Goal: Task Accomplishment & Management: Complete application form

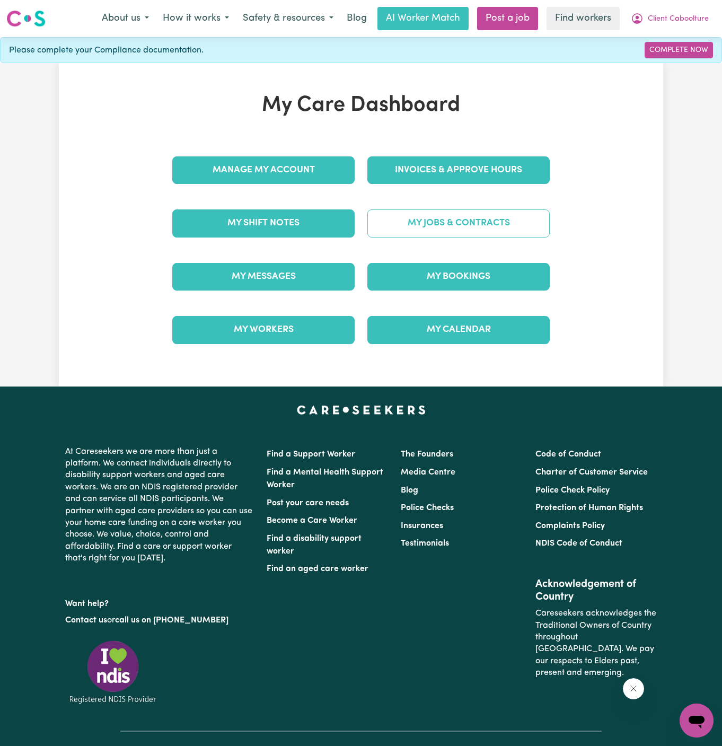
click at [480, 236] on link "My Jobs & Contracts" at bounding box center [458, 223] width 182 height 28
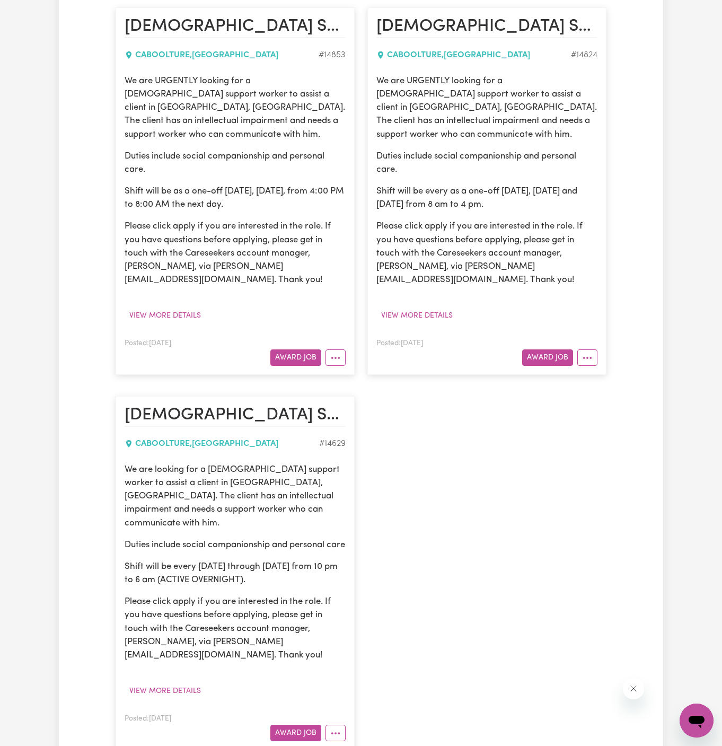
scroll to position [237, 0]
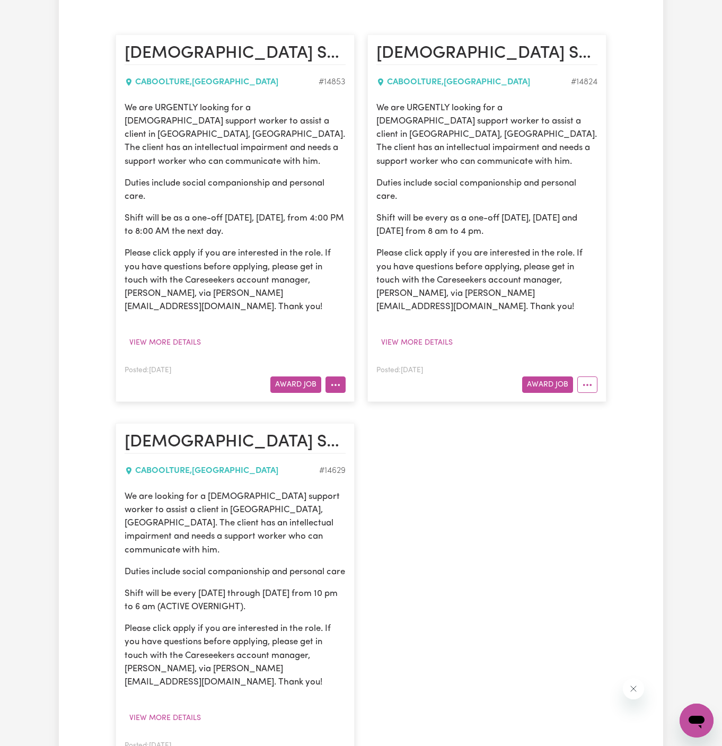
click at [334, 380] on icon "More options" at bounding box center [335, 385] width 11 height 11
click at [185, 335] on button "View more details" at bounding box center [165, 343] width 81 height 16
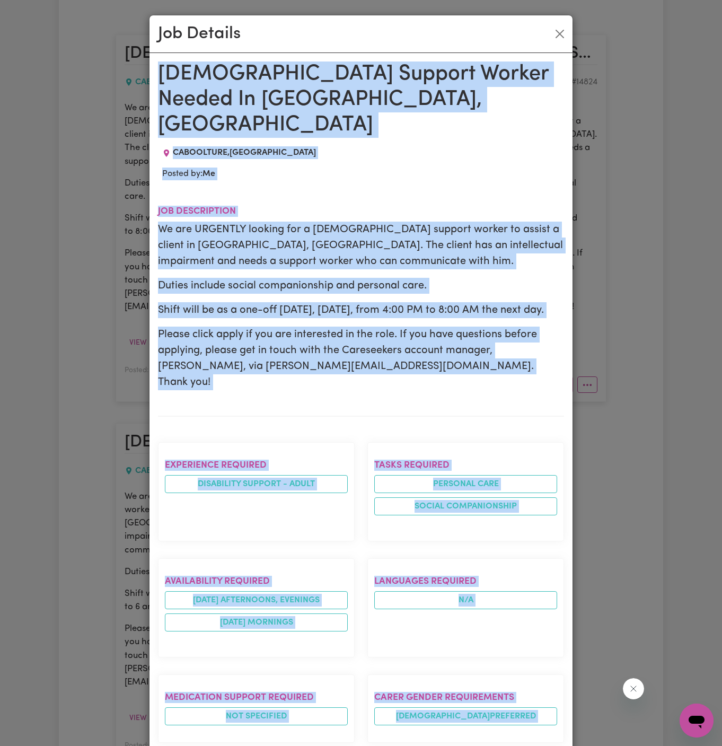
drag, startPoint x: 162, startPoint y: 72, endPoint x: 326, endPoint y: 745, distance: 693.0
click at [326, 745] on div "Female Support Worker Needed In Caboolture, QLD CABOOLTURE , Queensland Posted …" at bounding box center [361, 593] width 406 height 1062
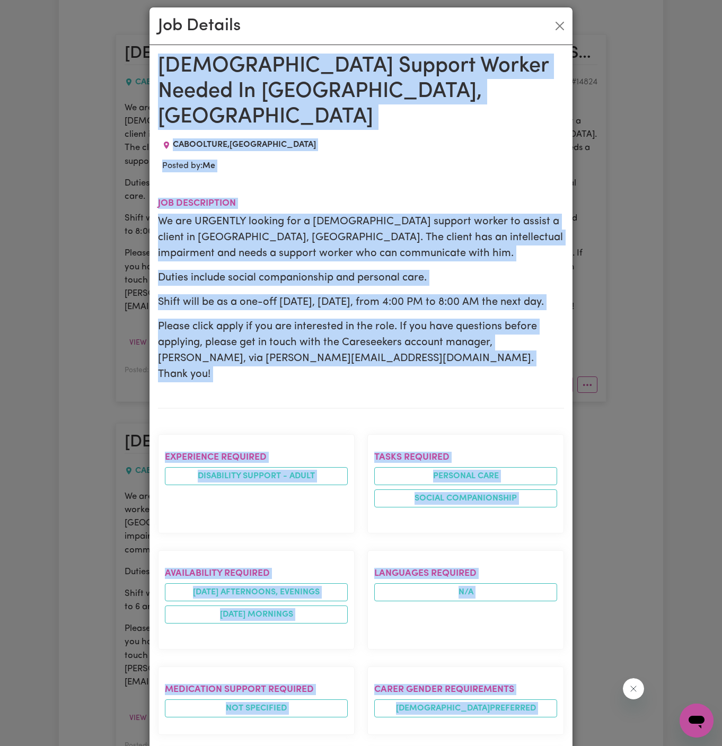
scroll to position [372, 0]
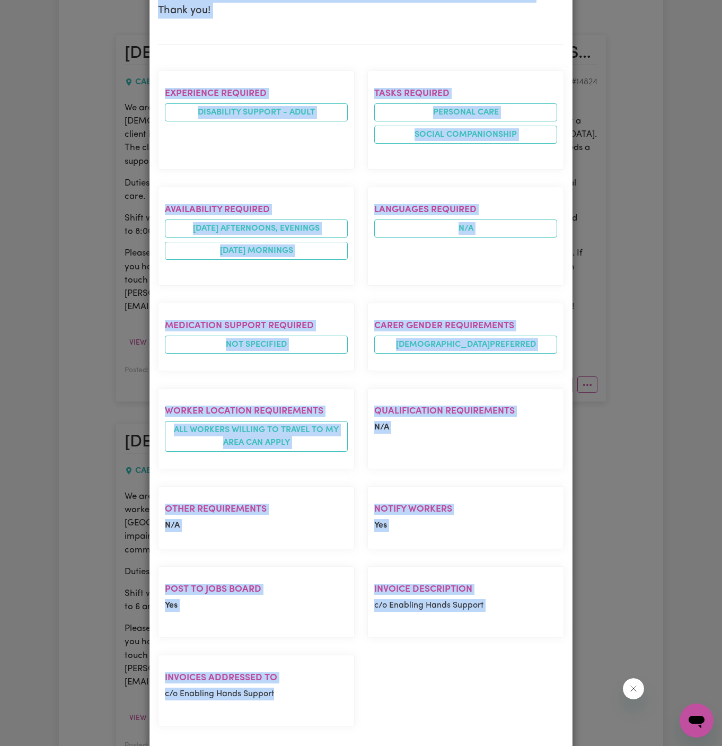
copy div "Female Support Worker Needed In Caboolture, QLD CABOOLTURE , Queensland Posted …"
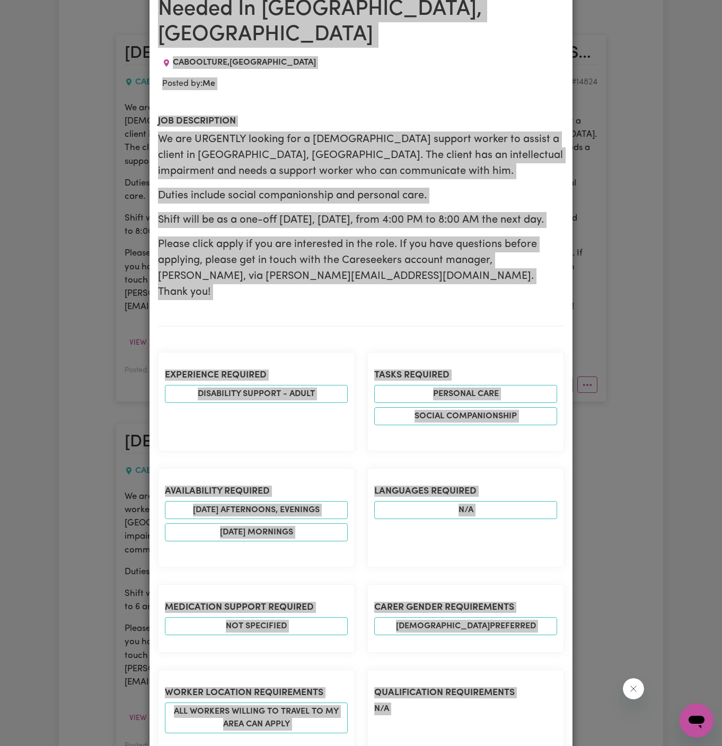
scroll to position [45, 0]
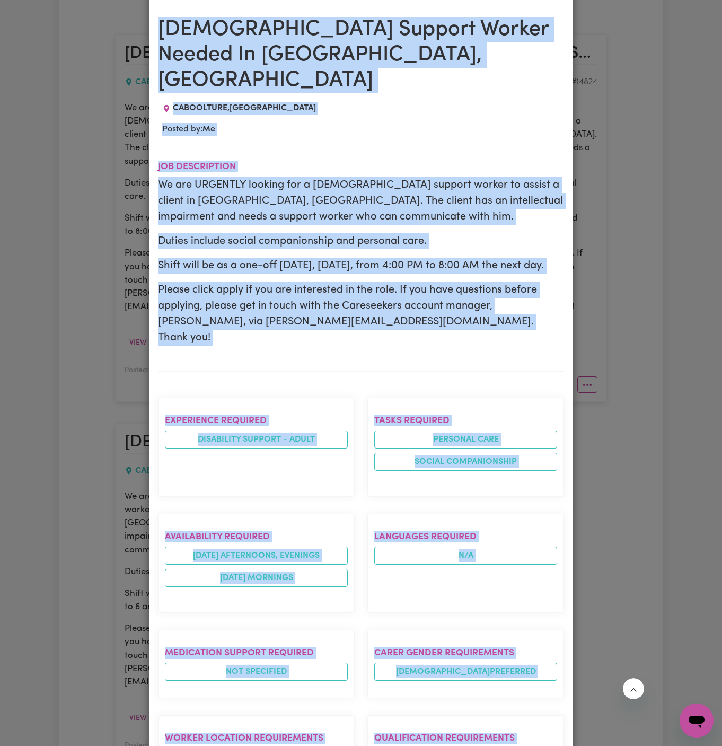
click at [541, 93] on div "Female Support Worker Needed In Caboolture, QLD CABOOLTURE , Queensland Posted …" at bounding box center [361, 548] width 406 height 1062
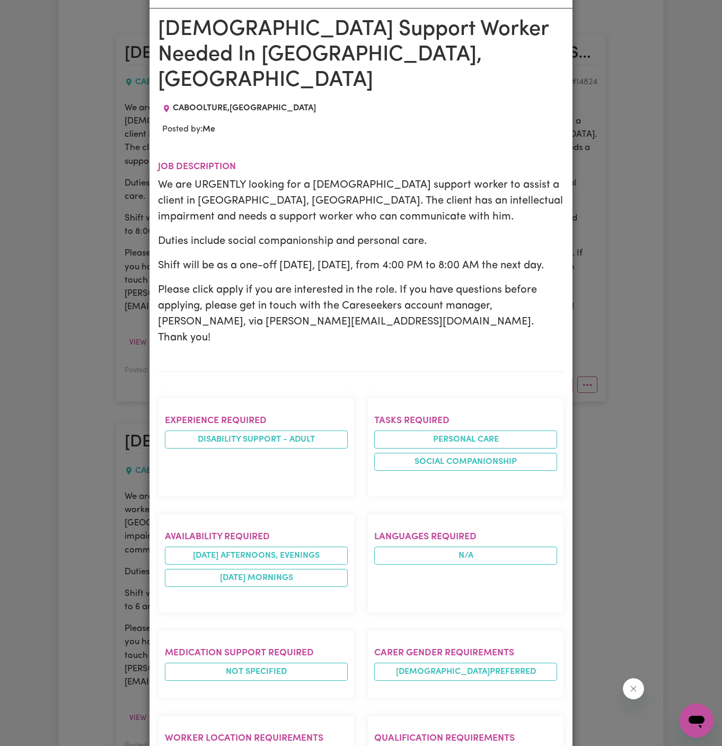
scroll to position [0, 0]
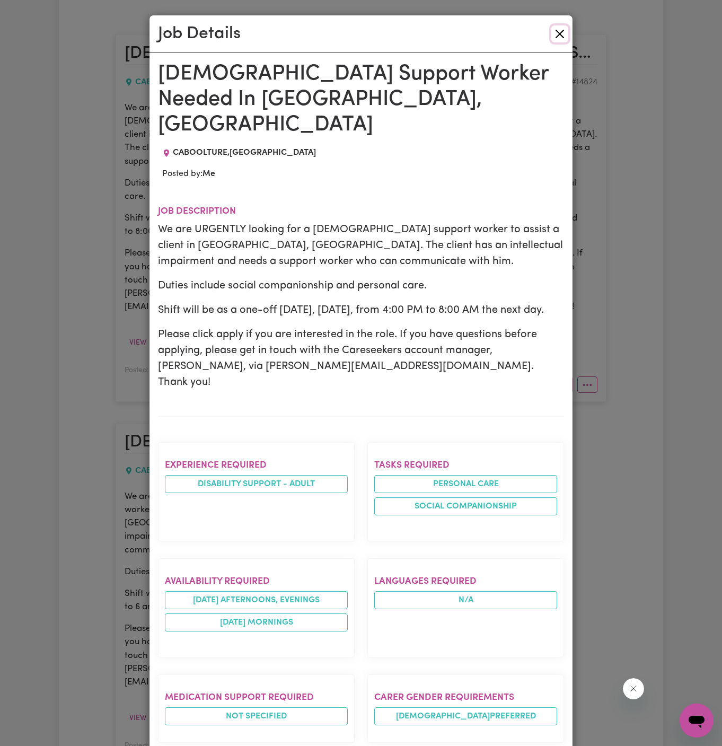
click at [562, 27] on button "Close" at bounding box center [559, 33] width 17 height 17
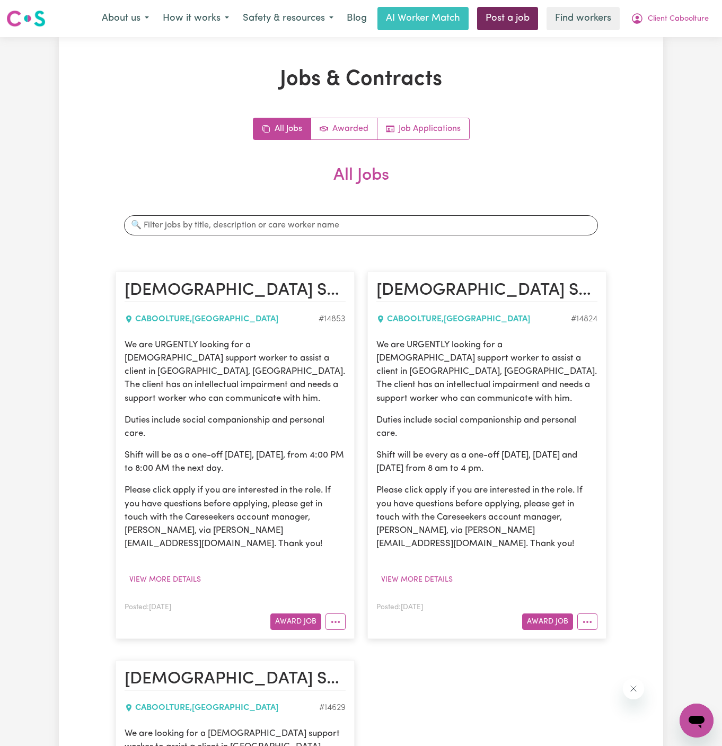
click at [514, 19] on link "Post a job" at bounding box center [507, 18] width 61 height 23
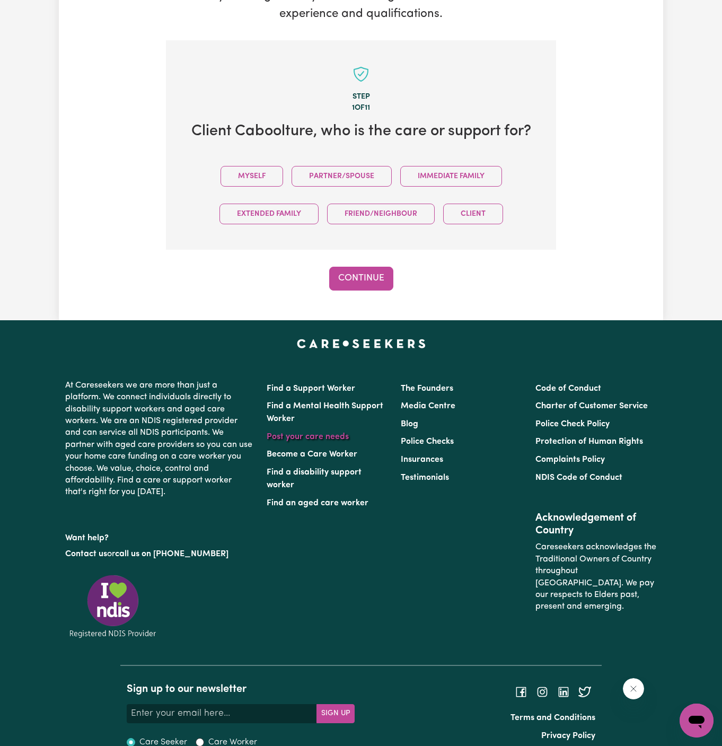
scroll to position [264, 0]
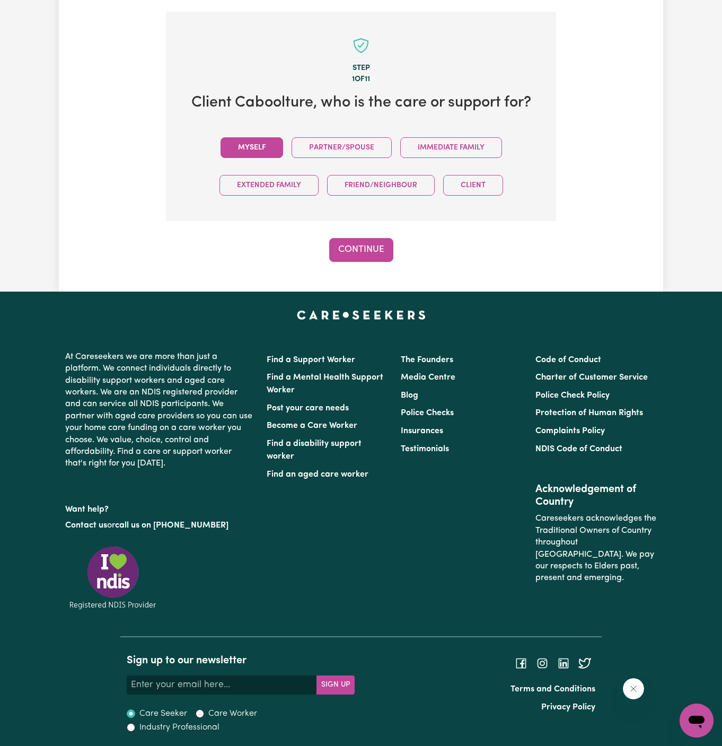
click at [266, 148] on button "Myself" at bounding box center [252, 147] width 63 height 21
click at [351, 246] on button "Continue" at bounding box center [361, 249] width 64 height 23
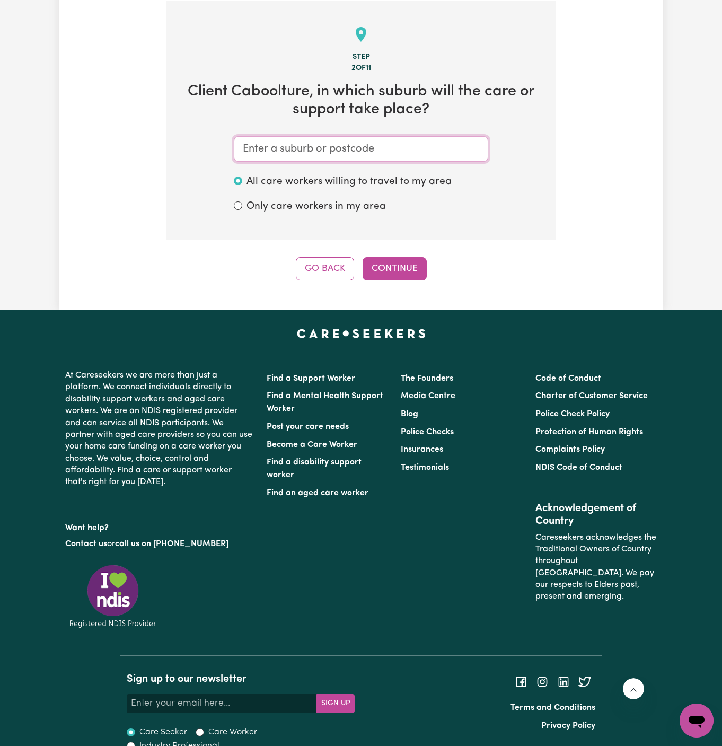
click at [371, 157] on input "text" at bounding box center [361, 148] width 254 height 25
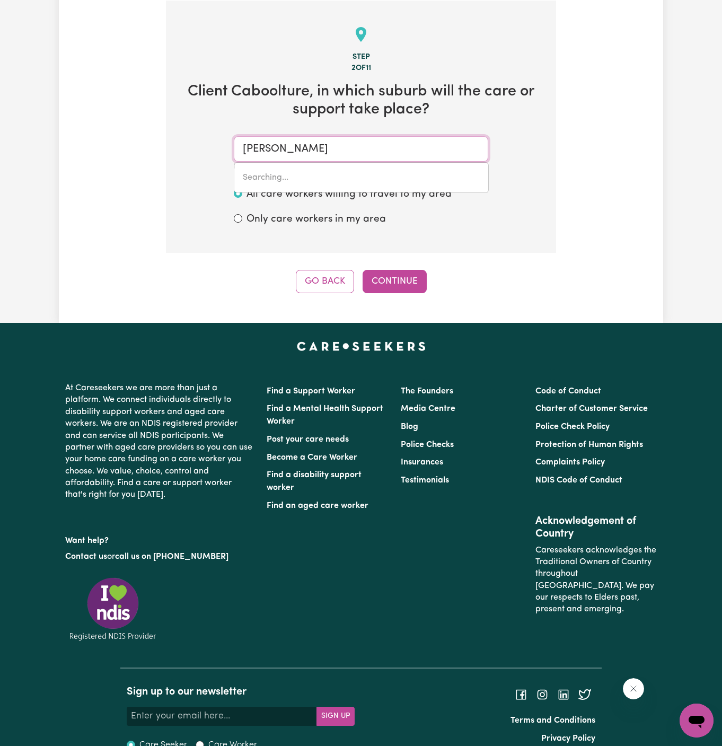
type input "vac"
type input "vacY, New South Wales, 2421"
type input "va"
type input "vaCY, New South Wales, 2421"
type input "v"
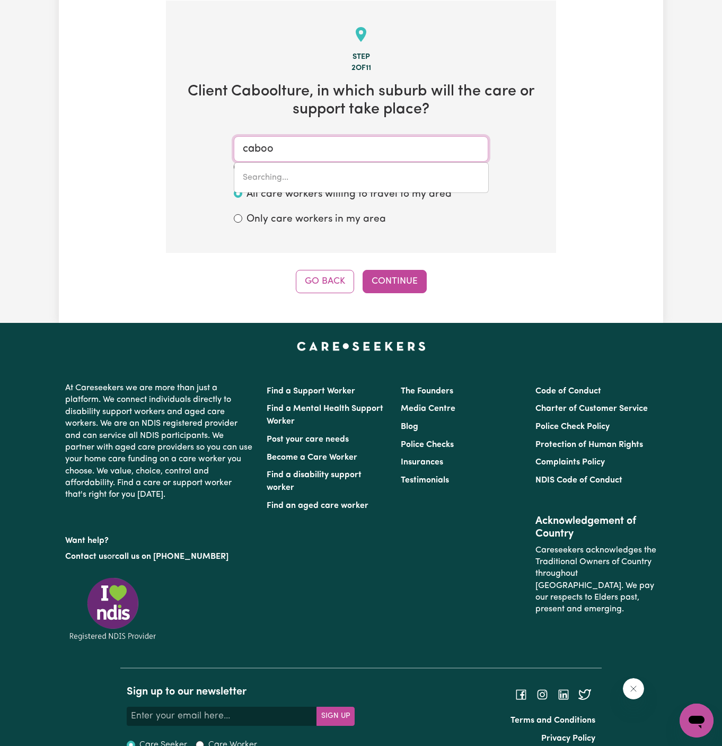
type input "cabool"
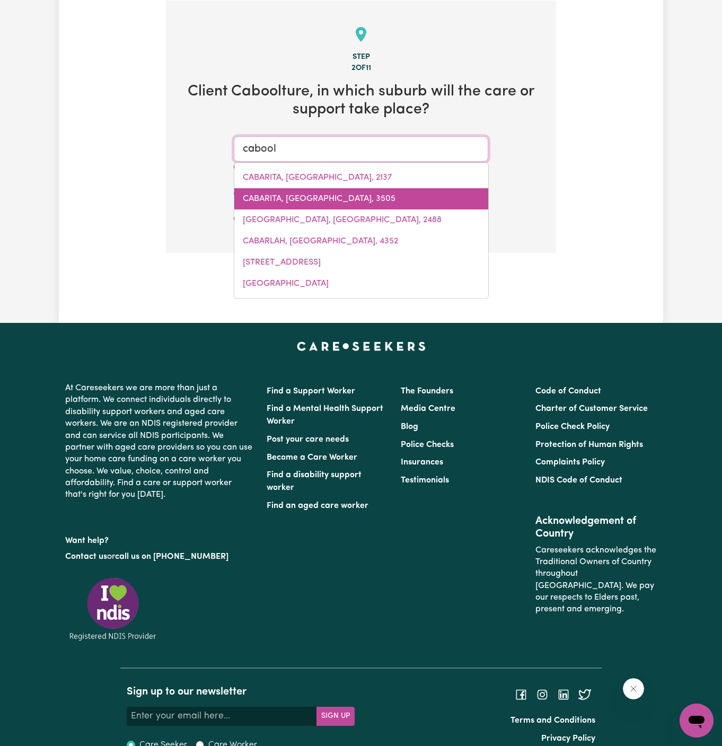
type input "caboolTURE, Queensland, 4510"
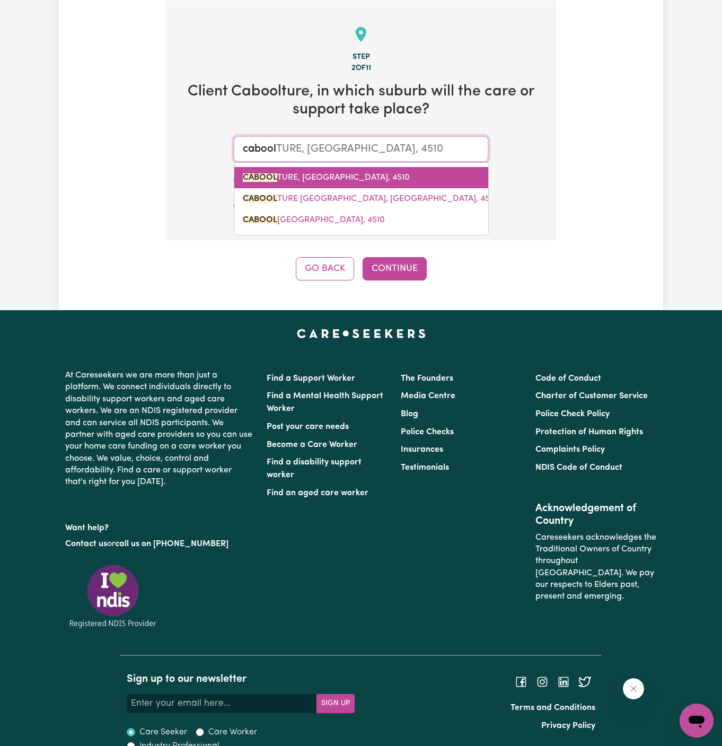
click at [301, 182] on link "CABOOL TURE, Queensland, 4510" at bounding box center [361, 177] width 254 height 21
type input "CABOOLTURE, Queensland, 4510"
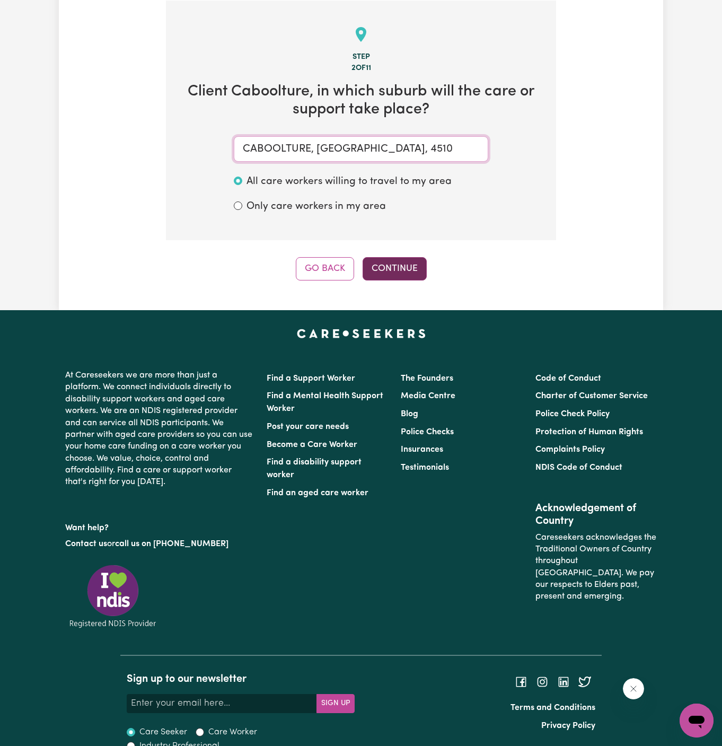
type input "CABOOLTURE, Queensland, 4510"
click at [413, 271] on button "Continue" at bounding box center [395, 268] width 64 height 23
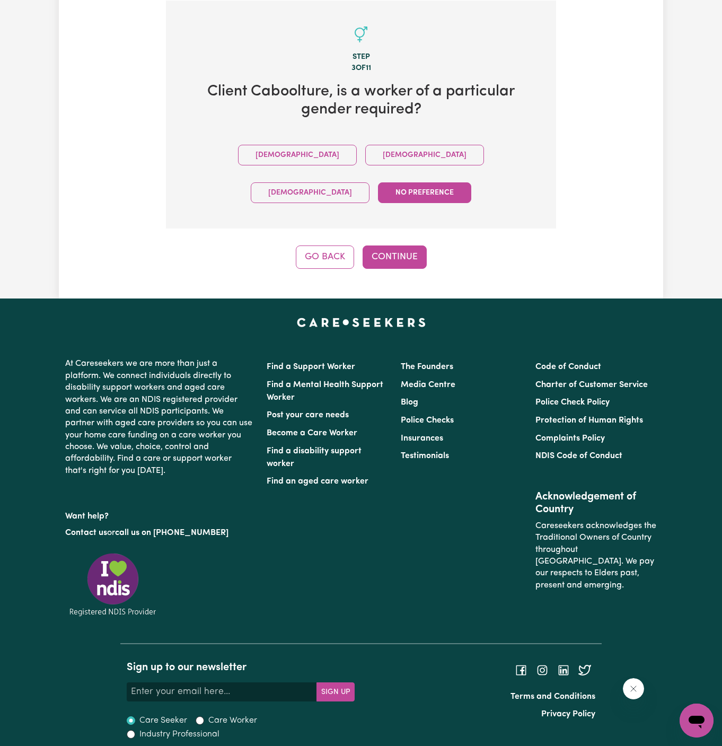
scroll to position [245, 0]
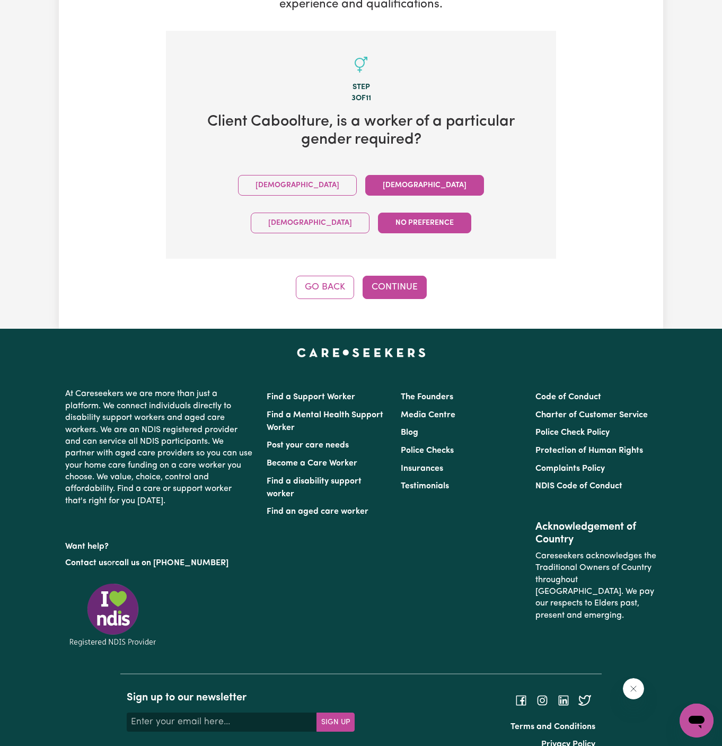
click at [365, 176] on button "Female" at bounding box center [424, 185] width 119 height 21
click at [394, 276] on button "Continue" at bounding box center [395, 287] width 64 height 23
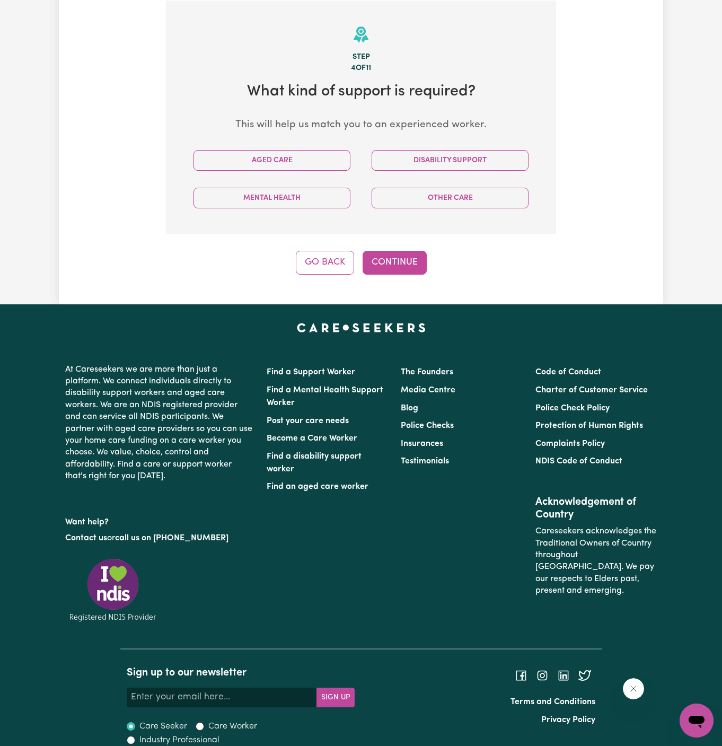
scroll to position [275, 0]
click at [436, 162] on button "Disability Support" at bounding box center [450, 160] width 157 height 21
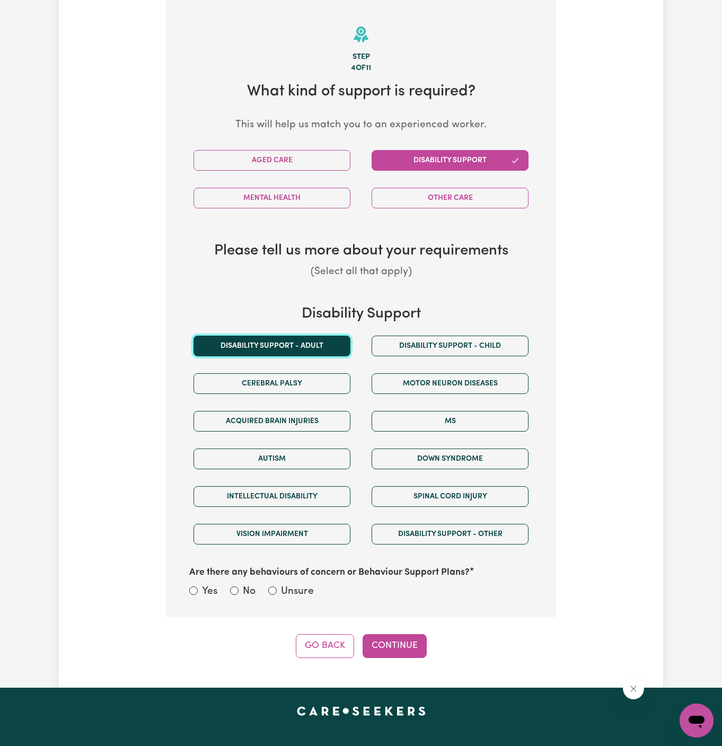
click at [288, 337] on button "Disability support - Adult" at bounding box center [272, 346] width 157 height 21
click at [301, 592] on label "Unsure" at bounding box center [297, 591] width 33 height 15
click at [277, 592] on input "Unsure" at bounding box center [272, 590] width 8 height 8
radio input "true"
click at [381, 646] on button "Continue" at bounding box center [395, 645] width 64 height 23
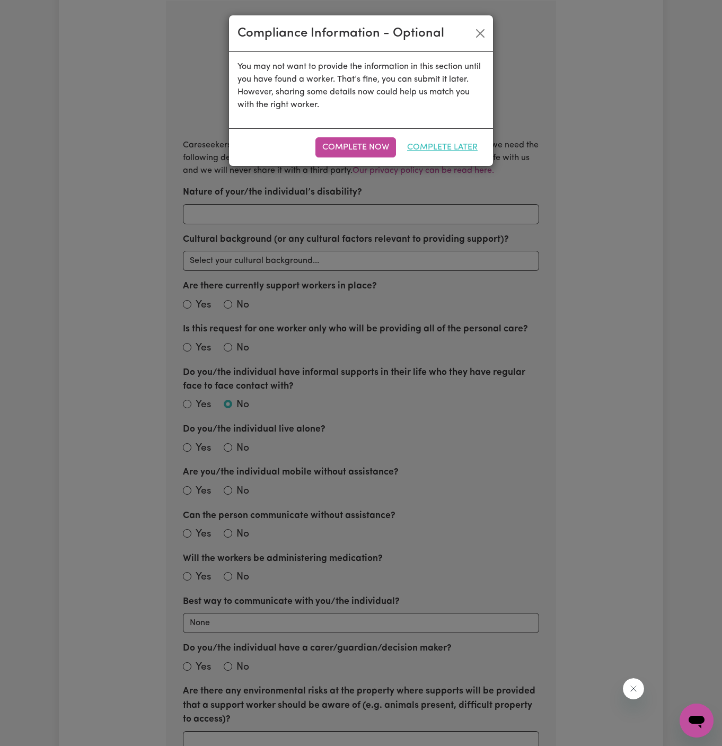
click at [468, 147] on button "Complete Later" at bounding box center [442, 147] width 84 height 20
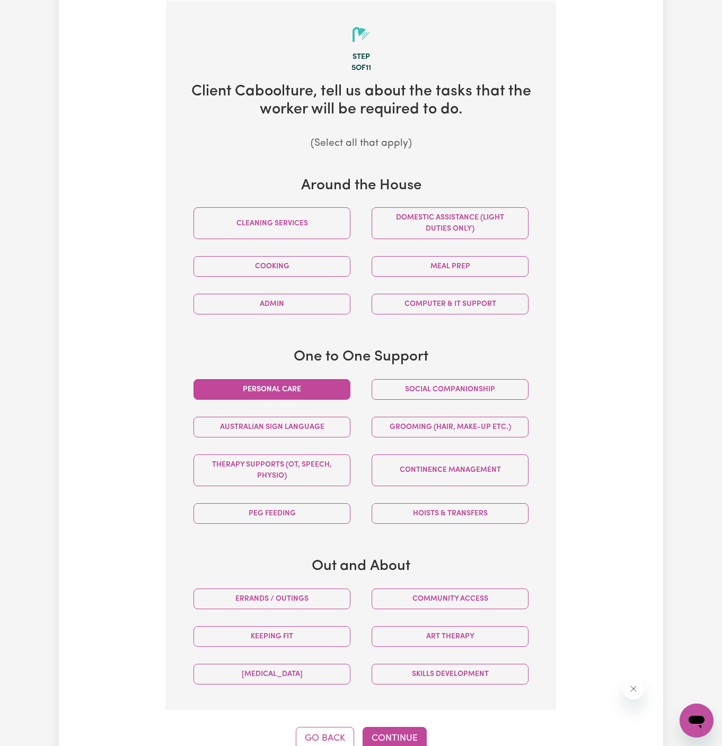
click at [336, 395] on button "Personal care" at bounding box center [272, 389] width 157 height 21
click at [496, 398] on div "Social companionship" at bounding box center [450, 390] width 178 height 38
click at [493, 389] on button "Social companionship" at bounding box center [450, 389] width 157 height 21
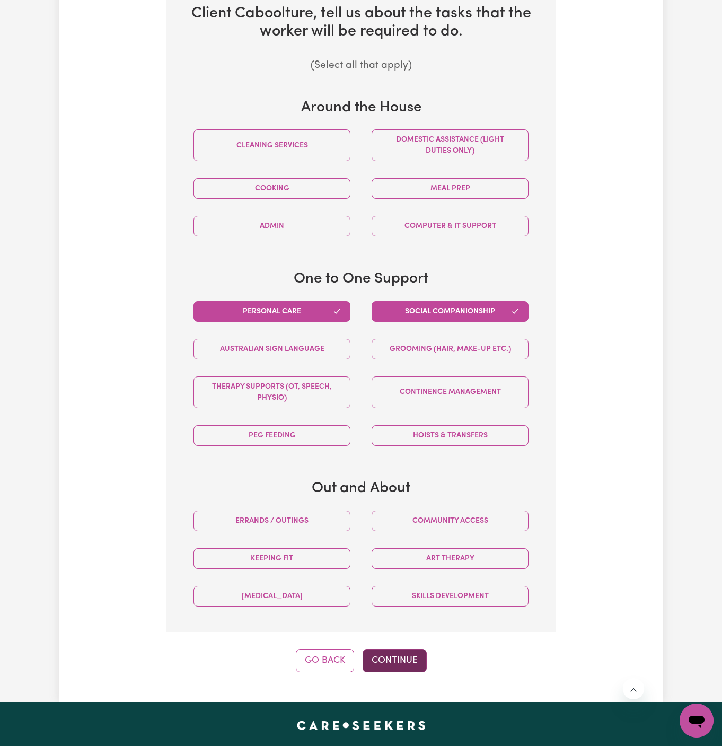
click at [405, 656] on button "Continue" at bounding box center [395, 660] width 64 height 23
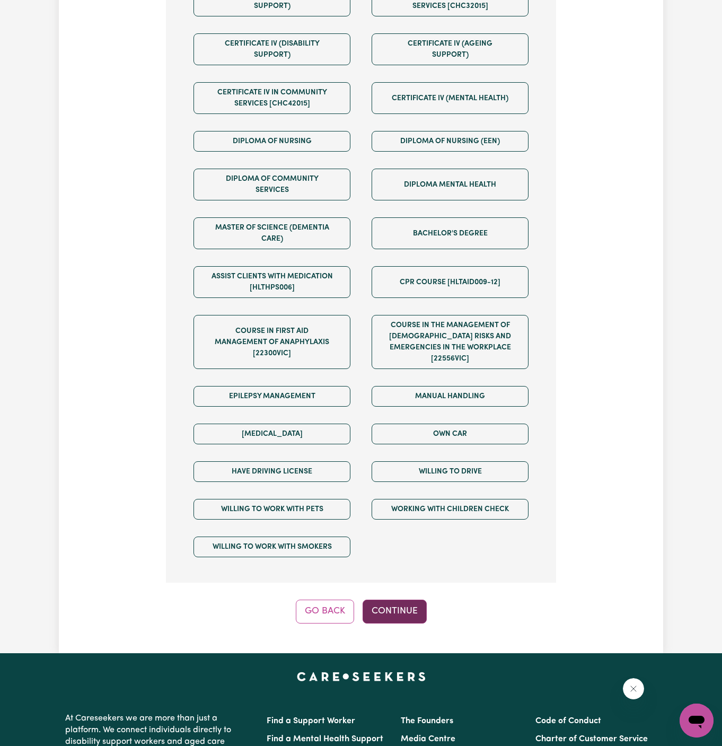
click at [413, 600] on button "Continue" at bounding box center [395, 611] width 64 height 23
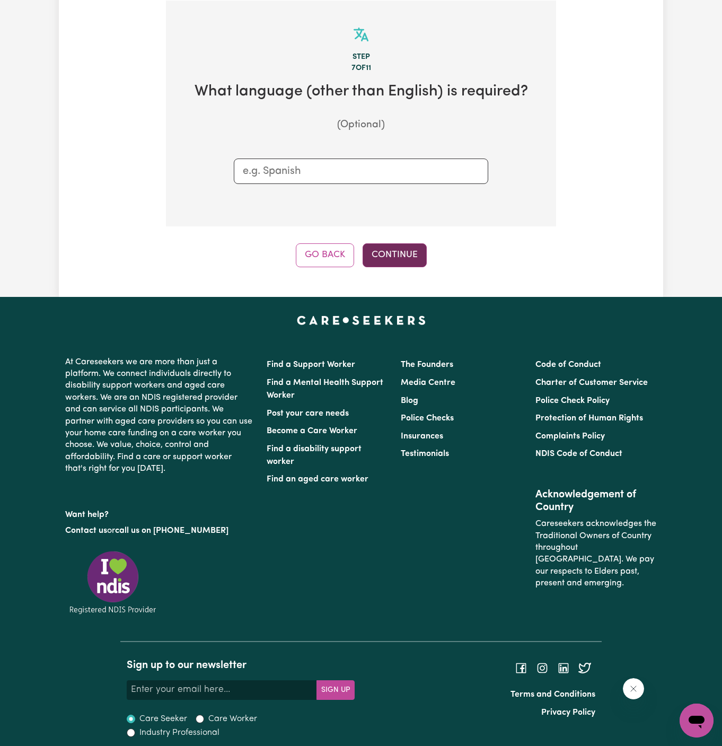
click at [394, 255] on button "Continue" at bounding box center [395, 254] width 64 height 23
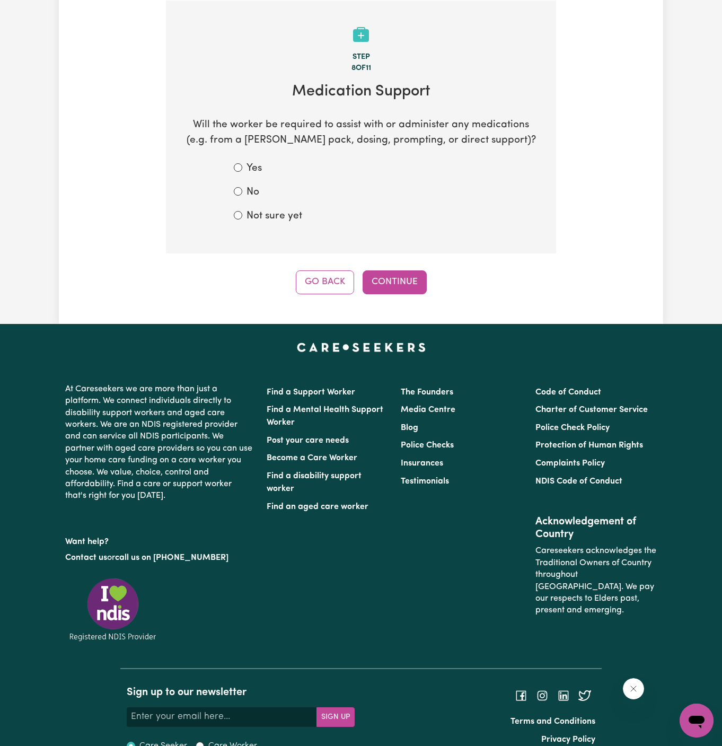
click at [254, 196] on label "No" at bounding box center [253, 192] width 13 height 15
click at [242, 196] on input "No" at bounding box center [238, 191] width 8 height 8
radio input "true"
click at [270, 214] on label "Not sure yet" at bounding box center [275, 216] width 56 height 15
click at [242, 214] on input "Not sure yet" at bounding box center [238, 215] width 8 height 8
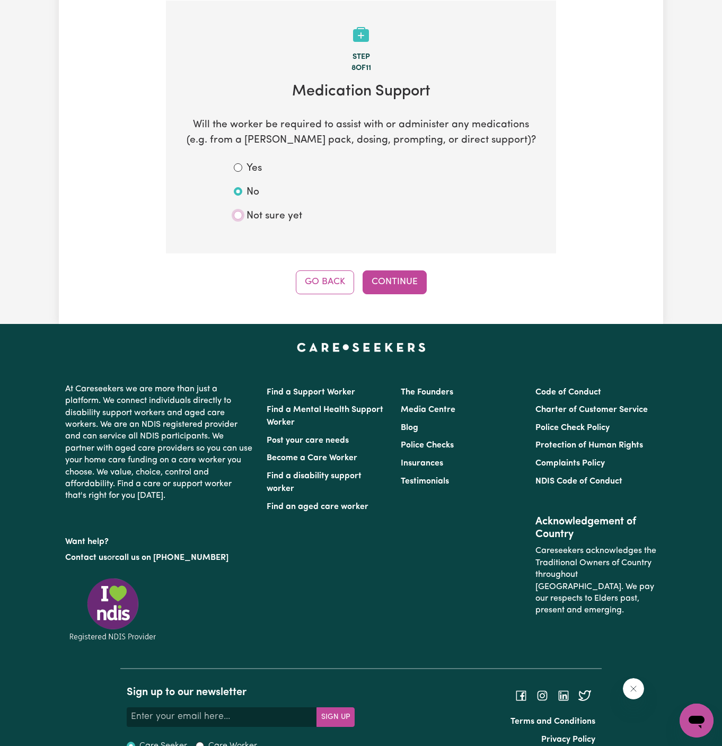
radio input "true"
click at [390, 266] on div "Step 8 of 11 Medication Support Will the worker be required to assist with or a…" at bounding box center [361, 148] width 390 height 294
click at [408, 284] on button "Continue" at bounding box center [395, 281] width 64 height 23
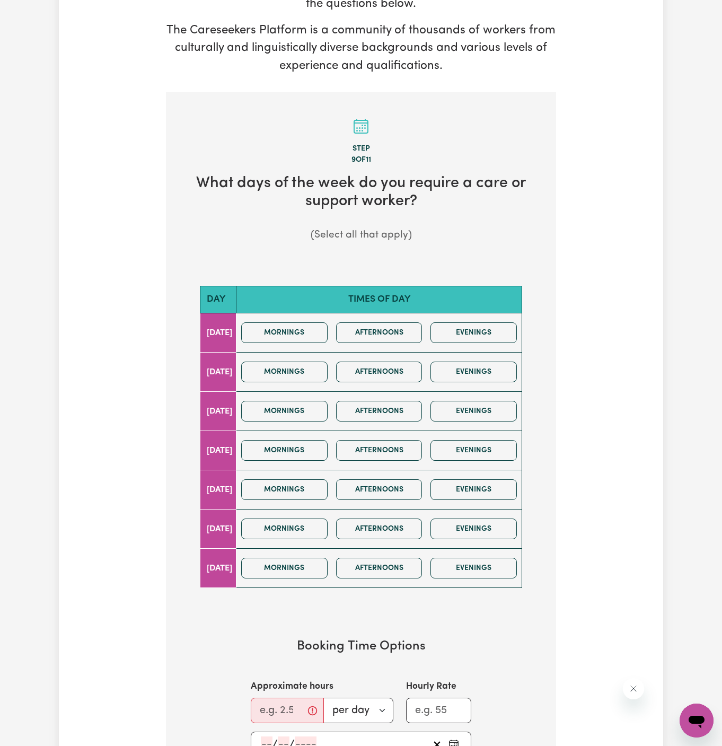
scroll to position [197, 0]
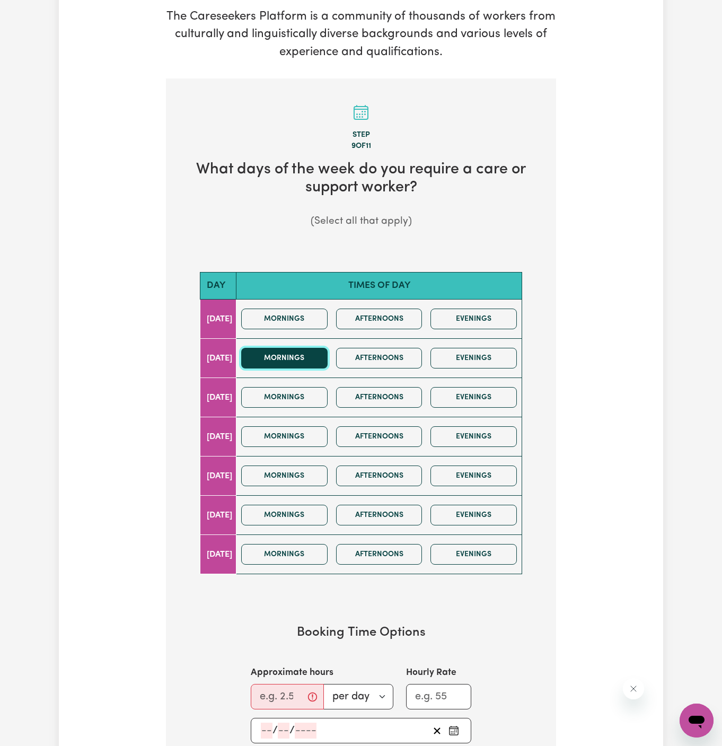
click at [326, 355] on button "Mornings" at bounding box center [284, 358] width 86 height 21
click at [410, 356] on button "Afternoons" at bounding box center [379, 358] width 86 height 21
click at [292, 362] on button "Mornings" at bounding box center [284, 358] width 86 height 21
click at [478, 368] on div "Mornings Afternoons Evenings" at bounding box center [379, 358] width 284 height 38
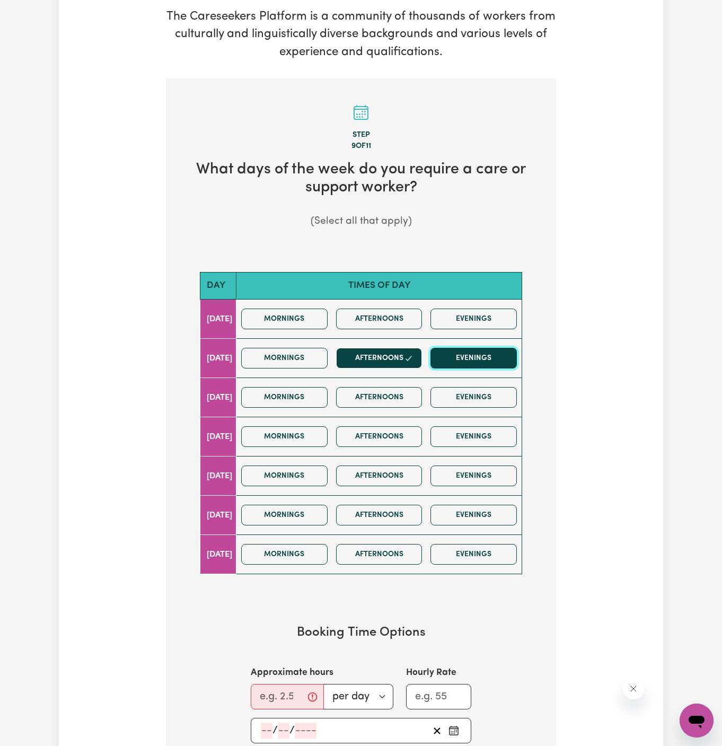
click at [498, 359] on button "Evenings" at bounding box center [474, 358] width 86 height 21
click at [328, 393] on button "Mornings" at bounding box center [284, 397] width 86 height 21
click at [398, 396] on button "Afternoons" at bounding box center [379, 397] width 86 height 21
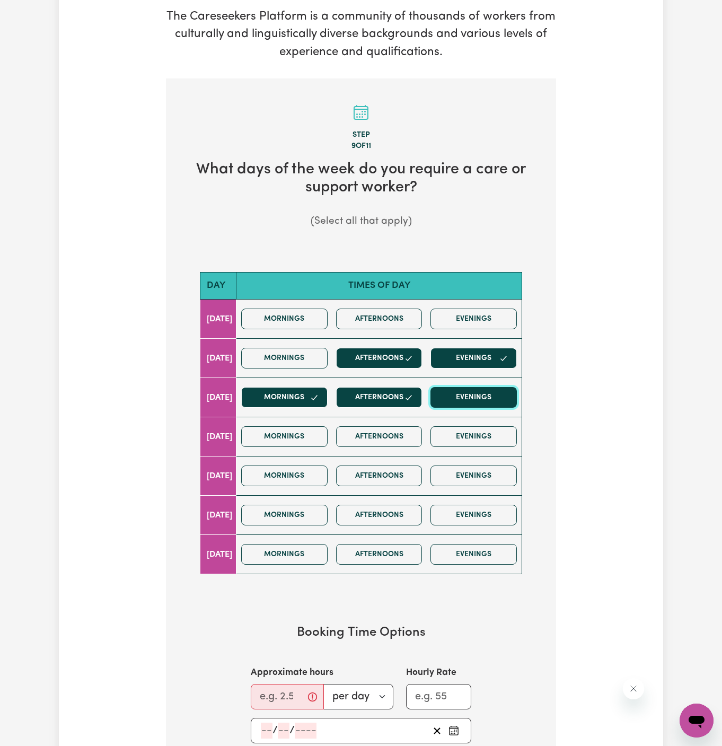
click at [466, 396] on button "Evenings" at bounding box center [474, 397] width 86 height 21
click at [315, 433] on button "Mornings" at bounding box center [284, 436] width 86 height 21
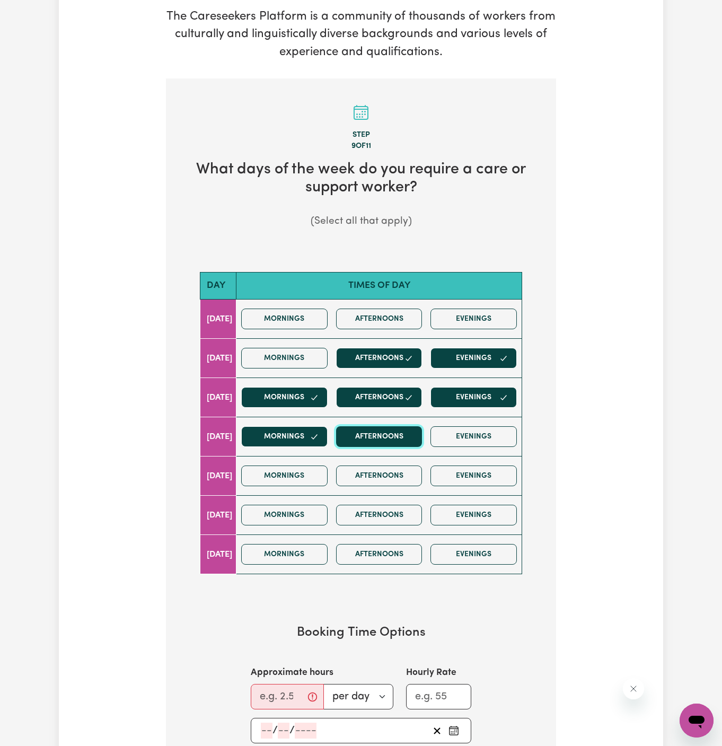
click at [423, 438] on button "Afternoons" at bounding box center [379, 436] width 86 height 21
click at [481, 436] on button "Evenings" at bounding box center [474, 436] width 86 height 21
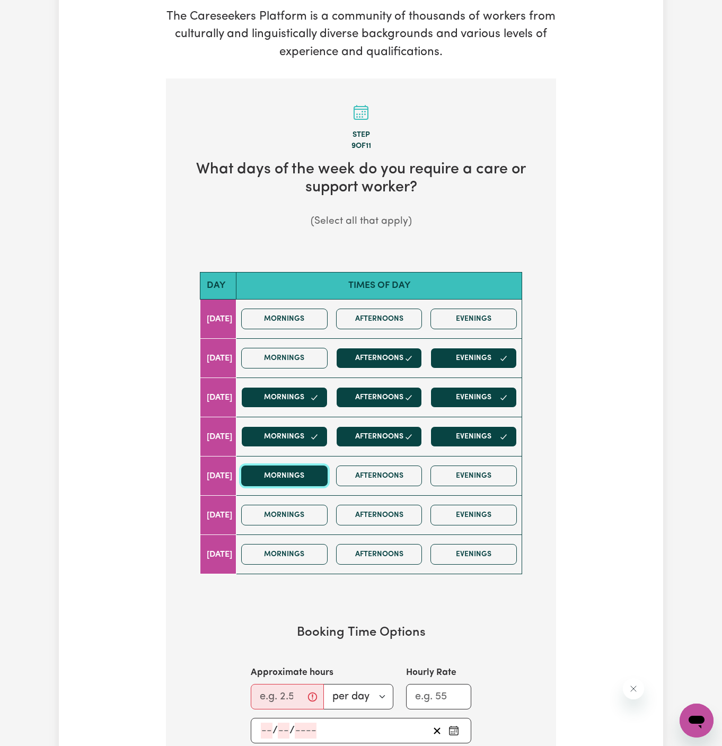
click at [315, 473] on button "Mornings" at bounding box center [284, 476] width 86 height 21
click at [403, 511] on button "Afternoons" at bounding box center [379, 515] width 86 height 21
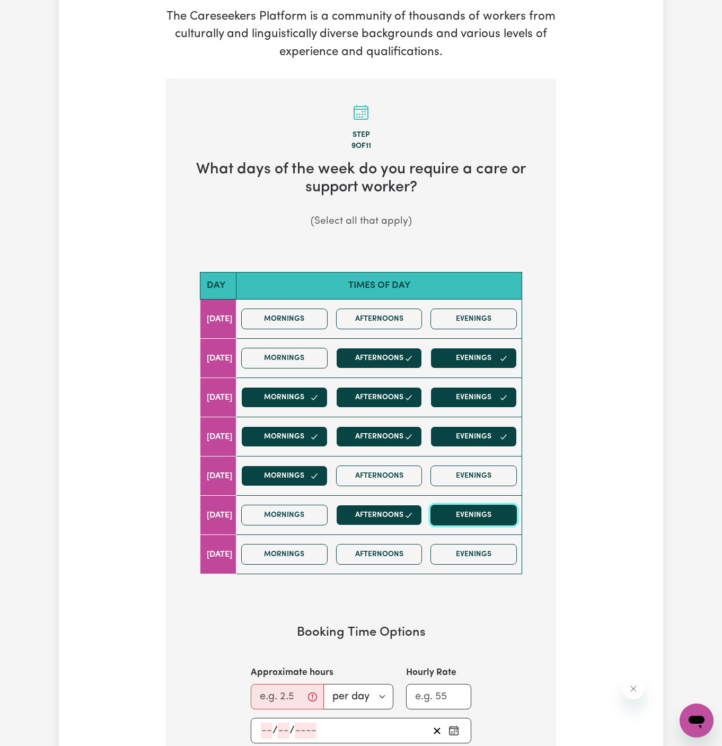
click at [478, 513] on button "Evenings" at bounding box center [474, 515] width 86 height 21
click at [313, 550] on button "Mornings" at bounding box center [284, 554] width 86 height 21
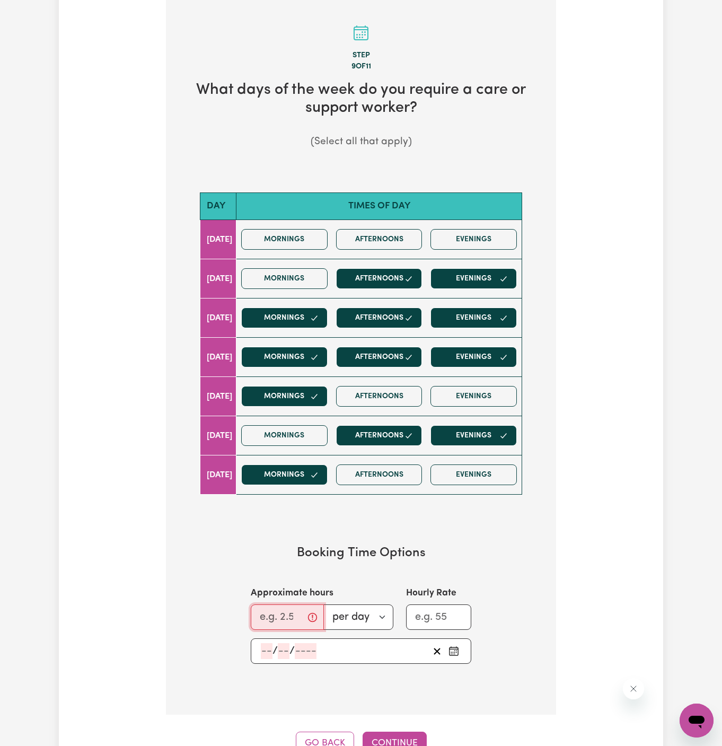
click at [273, 622] on input "Approximate hours" at bounding box center [287, 616] width 73 height 25
type input "8"
click at [266, 646] on input "number" at bounding box center [267, 651] width 12 height 16
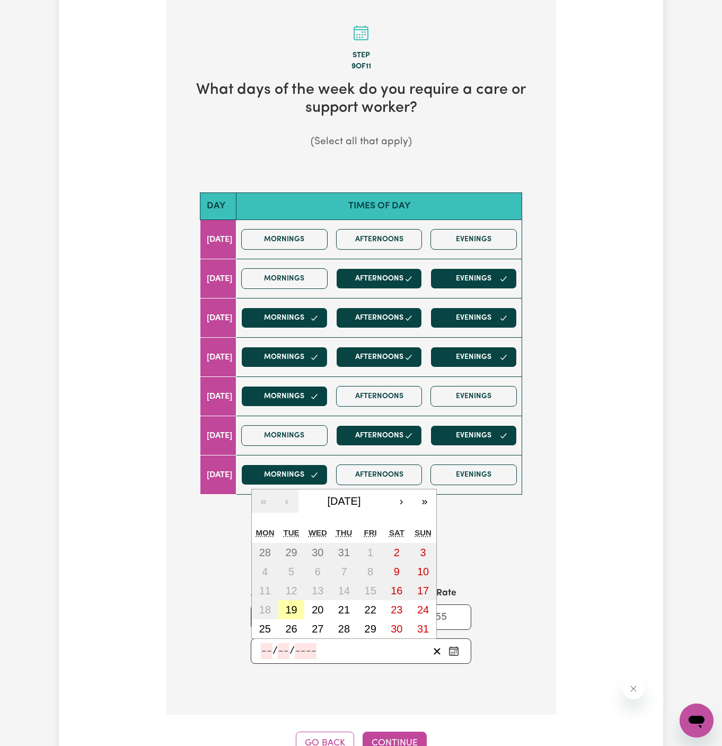
click at [293, 610] on abbr "19" at bounding box center [291, 610] width 12 height 12
type input "2025-08-19"
type input "19"
type input "8"
type input "2025"
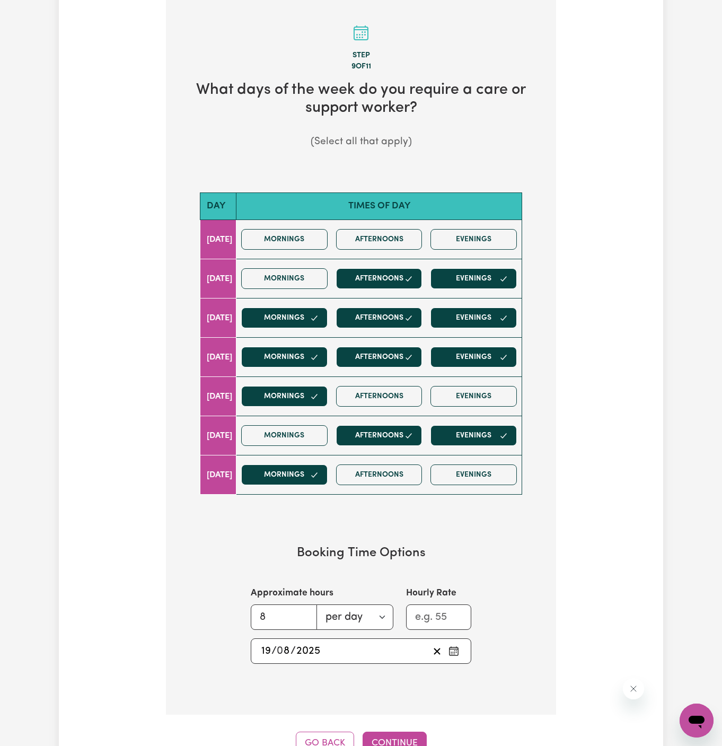
click at [395, 742] on button "Continue" at bounding box center [395, 743] width 64 height 23
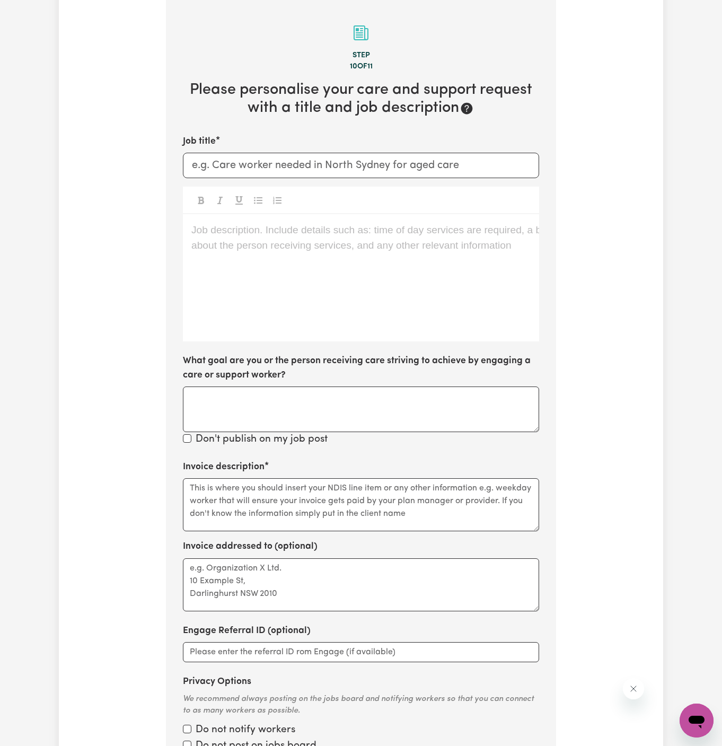
scroll to position [275, 0]
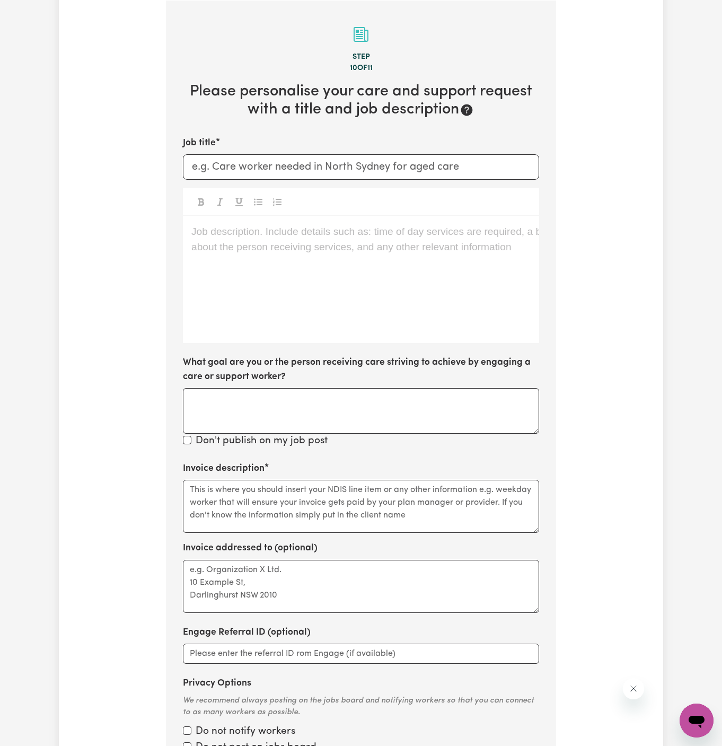
click at [355, 305] on div "Job description. Include details such as: time of day services are required, a …" at bounding box center [361, 279] width 356 height 127
click at [267, 263] on div "Job description. Include details such as: time of day services are required, a …" at bounding box center [361, 279] width 356 height 127
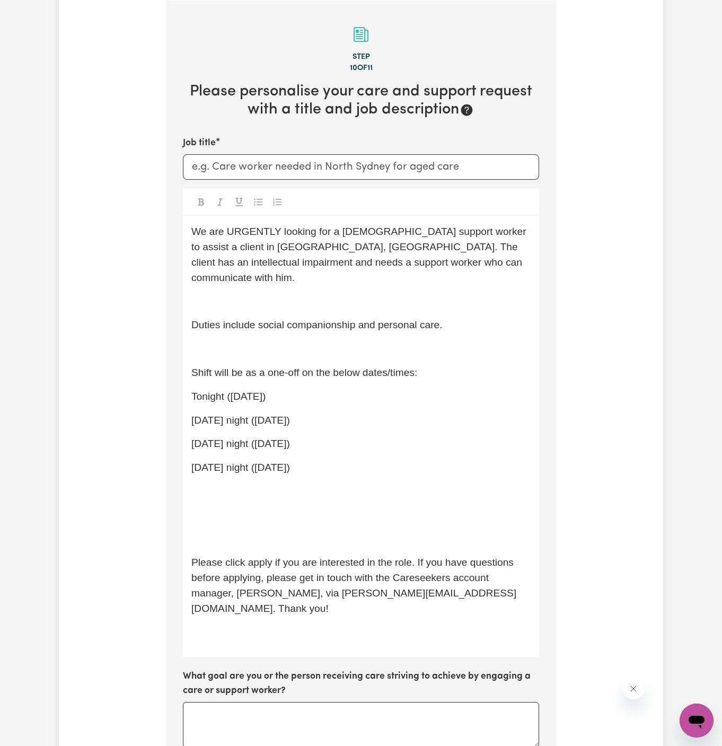
click at [254, 294] on p "﻿" at bounding box center [360, 301] width 339 height 15
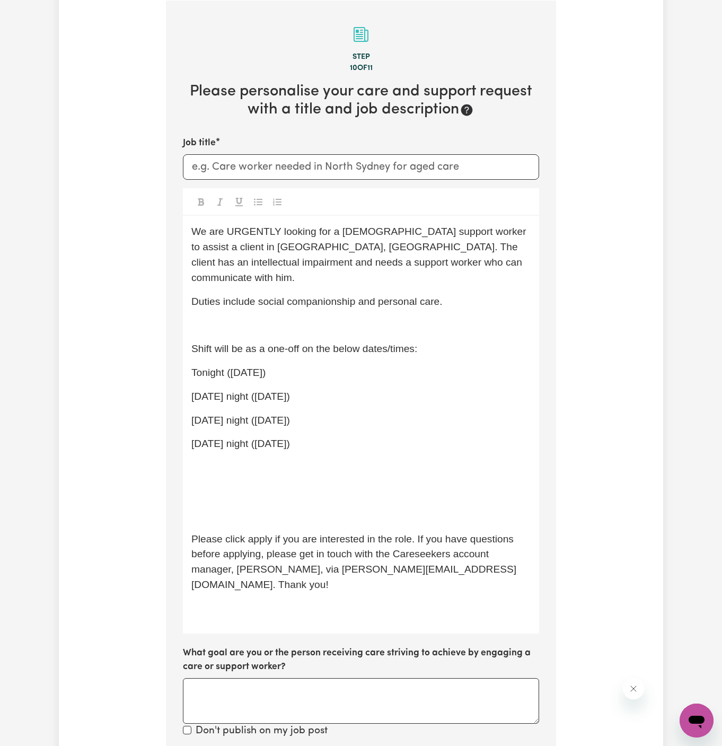
click at [248, 323] on div "We are URGENTLY looking for a female support worker to assist a client in Caboo…" at bounding box center [361, 424] width 356 height 417
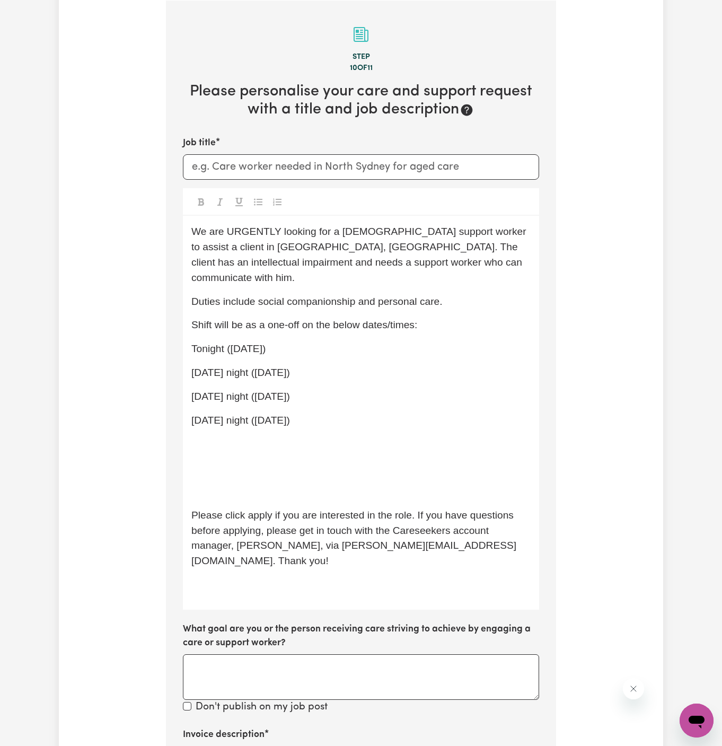
click at [349, 319] on span "Shift will be as a one-off on the below dates/times:" at bounding box center [304, 324] width 226 height 11
click at [462, 323] on div "We are URGENTLY looking for a female support worker to assist a client in Caboo…" at bounding box center [361, 412] width 356 height 393
click at [229, 348] on div "We are URGENTLY looking for a female support worker to assist a client in Caboo…" at bounding box center [361, 412] width 356 height 393
click at [348, 413] on p "Saturday night (23.08.2025)" at bounding box center [360, 420] width 339 height 15
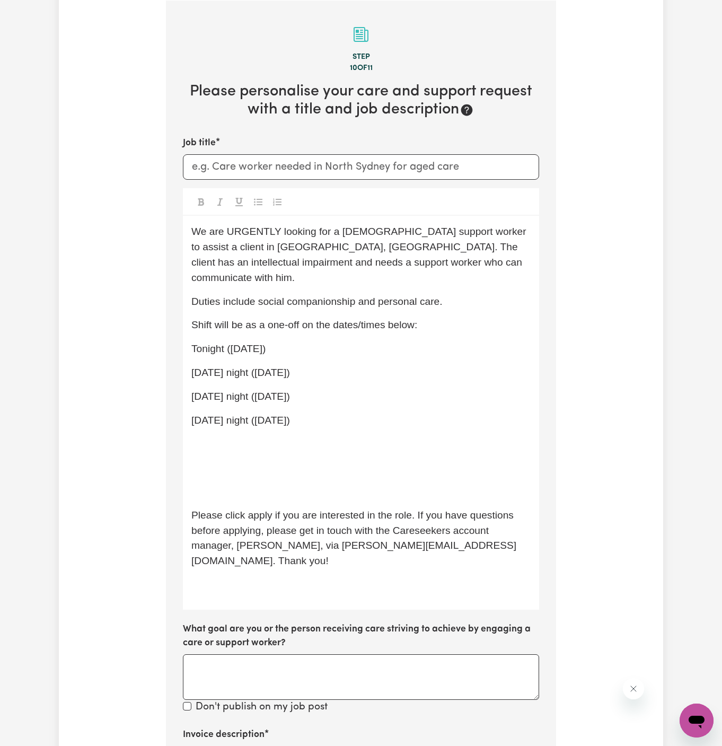
drag, startPoint x: 352, startPoint y: 409, endPoint x: 176, endPoint y: 328, distance: 193.3
click at [179, 333] on section "Step 10 of 11 Please personalise your care and support request with a title and…" at bounding box center [361, 524] width 390 height 1047
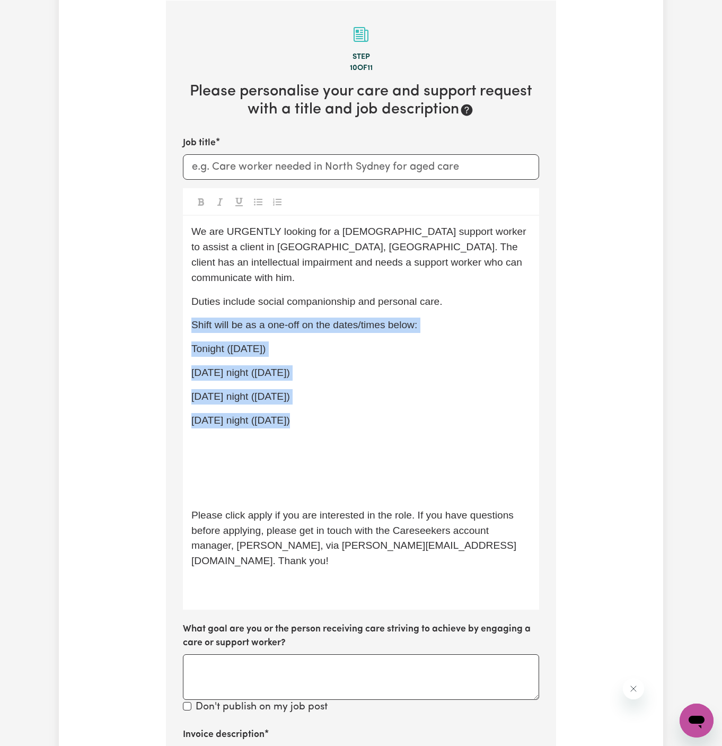
click at [258, 206] on button "Toggle undefined" at bounding box center [258, 202] width 15 height 14
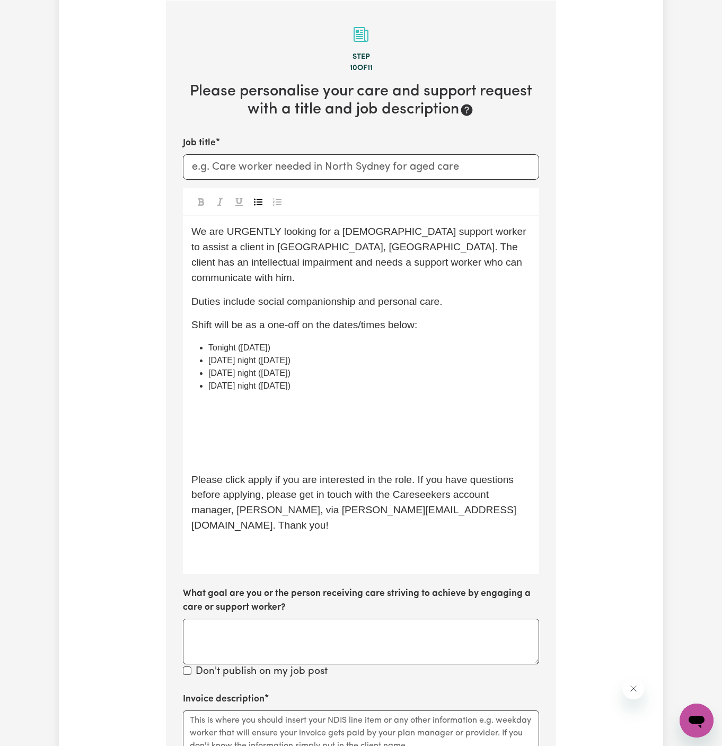
click at [347, 380] on li "Saturday night (23.08.2025)" at bounding box center [369, 386] width 322 height 13
click at [266, 356] on span "Tomorrow night (20.08.2025)" at bounding box center [249, 360] width 82 height 9
drag, startPoint x: 244, startPoint y: 331, endPoint x: 207, endPoint y: 331, distance: 37.1
click at [207, 341] on ul "Tonight (19.08.2025) Tomorrow night (20.08.2025) Thursday night (21.08.2025) Sa…" at bounding box center [360, 366] width 339 height 51
drag, startPoint x: 232, startPoint y: 333, endPoint x: 295, endPoint y: 333, distance: 63.1
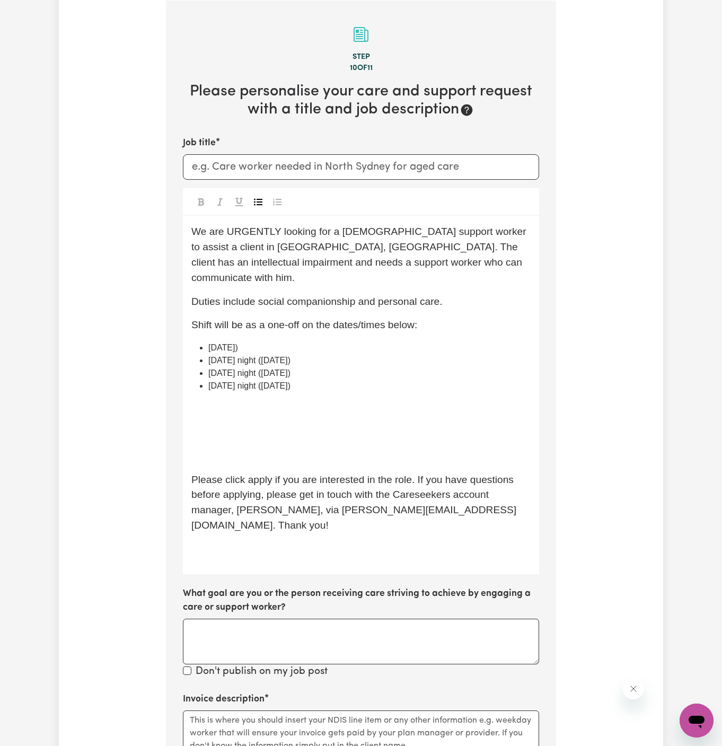
click at [295, 341] on li "19.08.2025)" at bounding box center [369, 347] width 322 height 13
click at [295, 341] on li "19.08." at bounding box center [369, 347] width 322 height 13
drag, startPoint x: 275, startPoint y: 347, endPoint x: 199, endPoint y: 345, distance: 75.9
click at [208, 354] on li "Tomorrow night (20.08.2025)" at bounding box center [369, 360] width 322 height 13
drag, startPoint x: 229, startPoint y: 346, endPoint x: 327, endPoint y: 345, distance: 97.6
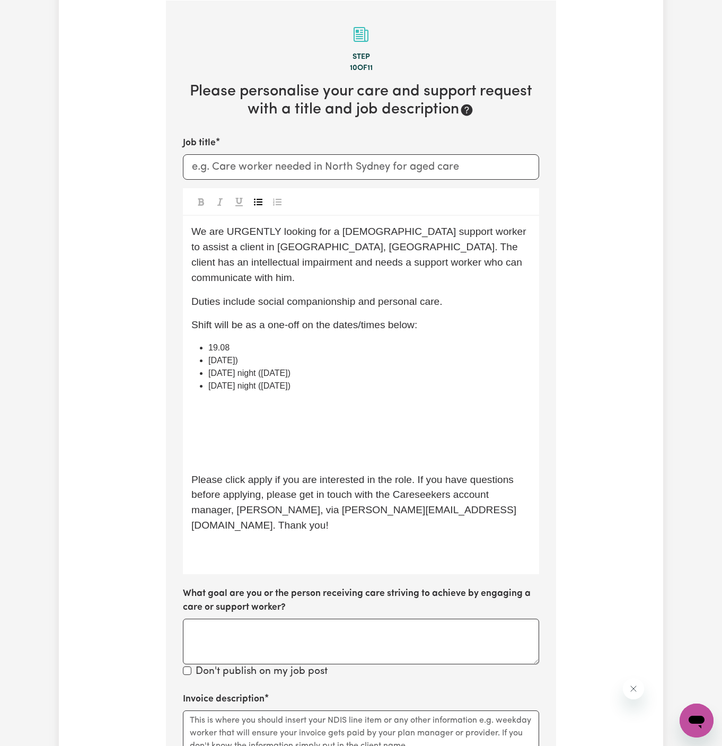
click at [327, 354] on li "20.08.2025)" at bounding box center [369, 360] width 322 height 13
drag, startPoint x: 274, startPoint y: 359, endPoint x: 214, endPoint y: 356, distance: 59.5
click at [214, 368] on span "Thursday night (21.08.2025)" at bounding box center [249, 372] width 82 height 9
drag, startPoint x: 229, startPoint y: 359, endPoint x: 293, endPoint y: 356, distance: 64.3
click at [293, 367] on li "21.08.2025)" at bounding box center [369, 373] width 322 height 13
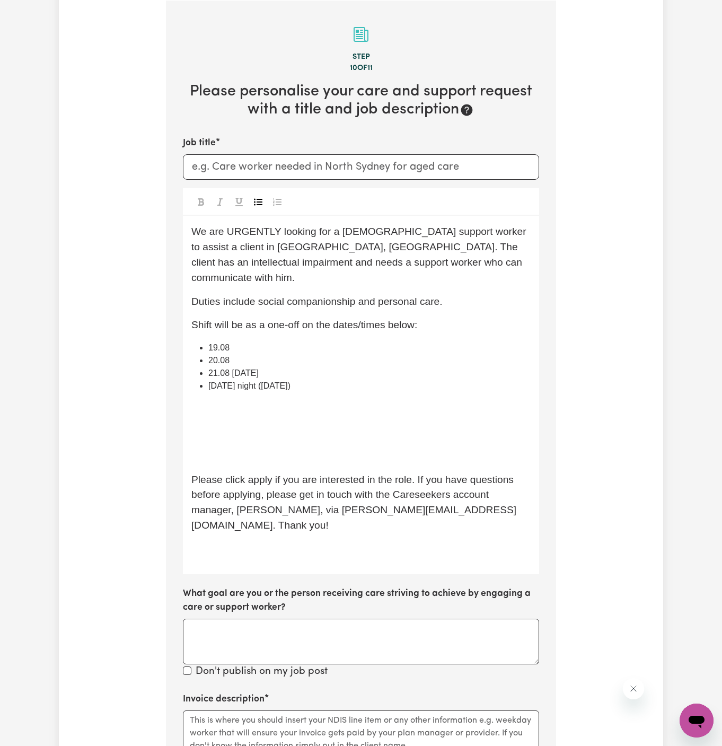
click at [286, 354] on li "20.08" at bounding box center [369, 360] width 322 height 13
click at [293, 341] on li "19.08" at bounding box center [369, 347] width 322 height 13
click at [272, 381] on span "Saturday night (23.08.2025)" at bounding box center [249, 385] width 82 height 9
drag, startPoint x: 273, startPoint y: 372, endPoint x: 205, endPoint y: 373, distance: 67.4
click at [205, 373] on ul "19.08 Tuesday 20.08 Wednesday 21.08 Thursday Saturday night (23.08.2025)" at bounding box center [360, 366] width 339 height 51
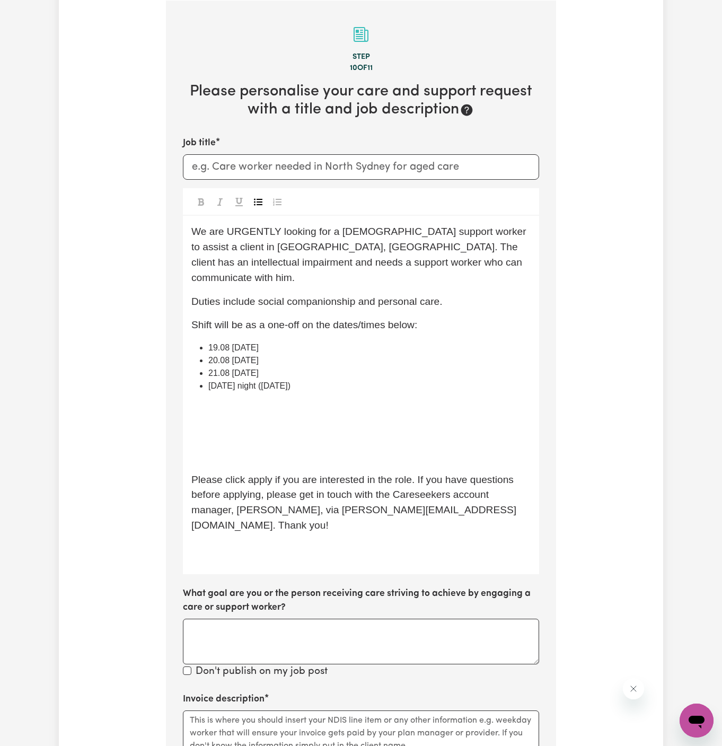
click at [291, 381] on span "Saturday night (23.08.2025)" at bounding box center [249, 385] width 82 height 9
drag, startPoint x: 271, startPoint y: 370, endPoint x: 208, endPoint y: 369, distance: 62.6
click at [208, 381] on span "Saturday night (23.08.2025)" at bounding box center [249, 385] width 82 height 9
drag, startPoint x: 232, startPoint y: 370, endPoint x: 306, endPoint y: 368, distance: 74.3
click at [306, 380] on li "23.08.2025)" at bounding box center [369, 386] width 322 height 13
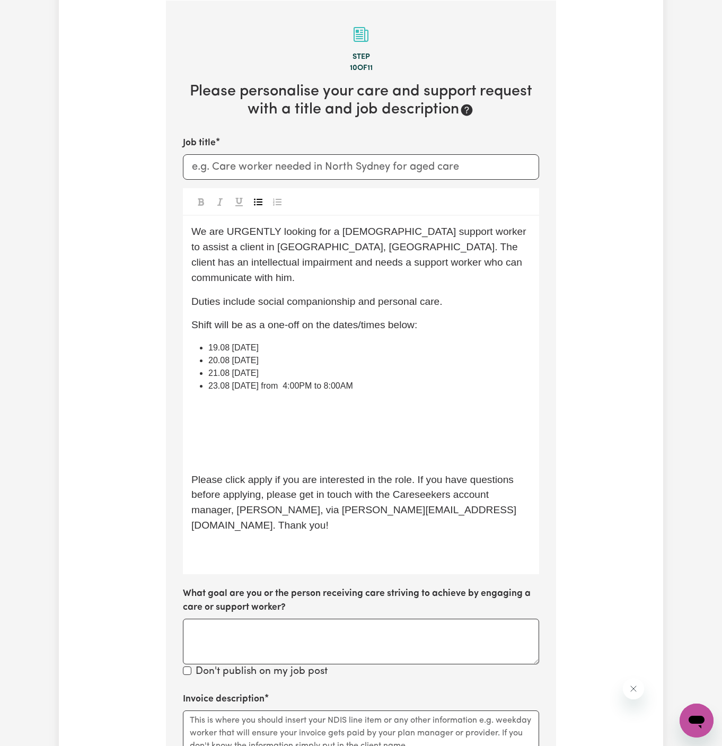
click at [311, 381] on span "23.08 Saturday from 4:00PM to 8:00AM" at bounding box center [280, 385] width 145 height 9
click at [344, 381] on span "23.08 Saturday from 4:00 PM to 8:00AM" at bounding box center [281, 385] width 147 height 9
click at [354, 381] on span "23.08 Saturday from 4:00 PM to 8:00AM" at bounding box center [281, 385] width 147 height 9
click at [376, 380] on li "23.08 Saturday from 4:00 PM to 8:00 AM" at bounding box center [369, 386] width 322 height 13
drag, startPoint x: 376, startPoint y: 371, endPoint x: 277, endPoint y: 361, distance: 99.7
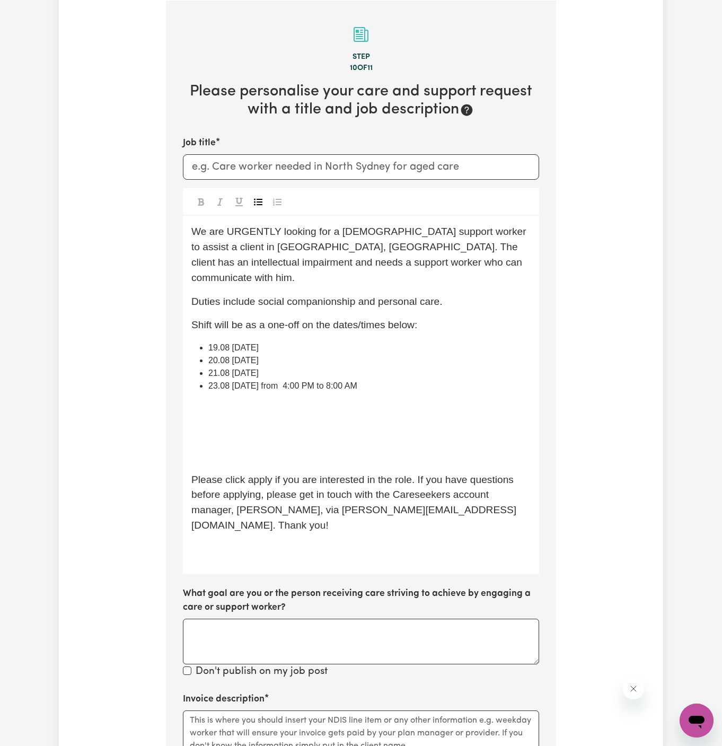
click at [277, 361] on ul "19.08 Tuesday 20.08 Wednesday 21.08 Thursday 23.08 Saturday from 4:00 PM to 8:0…" at bounding box center [360, 366] width 339 height 51
copy ul "23.08 Saturday from 4:00 PM to 8:00 AM"
click at [302, 367] on li "21.08 Thursday" at bounding box center [369, 373] width 322 height 13
click at [298, 367] on li "21.08 Thursday" at bounding box center [369, 373] width 322 height 13
drag, startPoint x: 269, startPoint y: 373, endPoint x: 433, endPoint y: 372, distance: 163.3
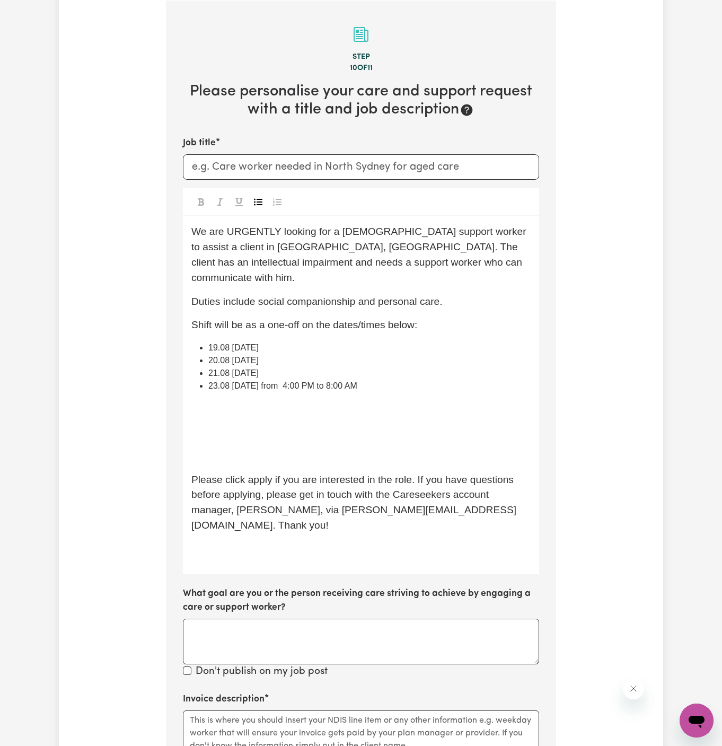
click at [433, 380] on li "23.08 Saturday from 4:00 PM to 8:00 AM" at bounding box center [369, 386] width 322 height 13
copy span "from 4:00 PM to 8:00 AM"
click at [429, 367] on li "21.08 Thursday" at bounding box center [369, 373] width 322 height 13
click at [403, 354] on li "20.08 Wednesday" at bounding box center [369, 360] width 322 height 13
click at [364, 341] on li "19.08 Tuesday" at bounding box center [369, 347] width 322 height 13
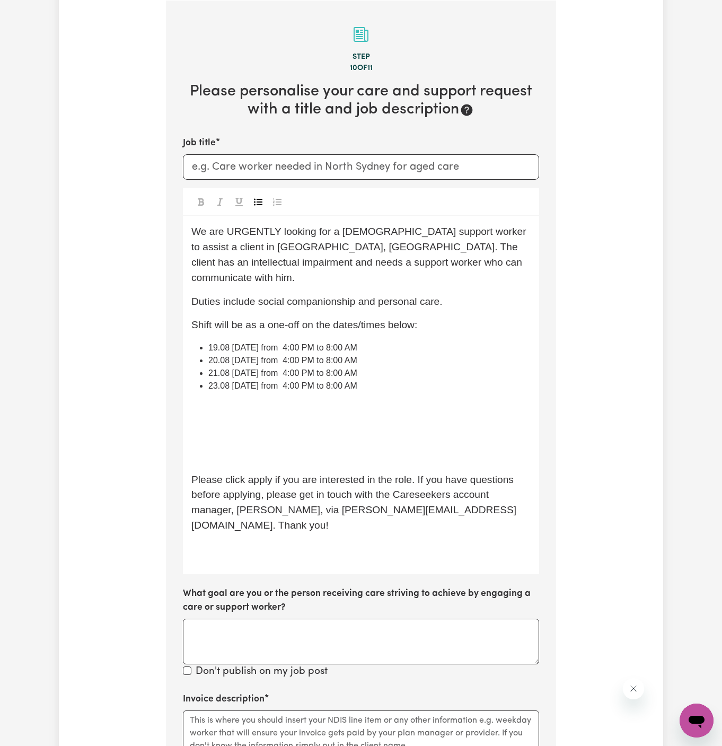
click at [333, 401] on p "﻿" at bounding box center [360, 408] width 339 height 15
click at [240, 449] on p "﻿" at bounding box center [360, 456] width 339 height 15
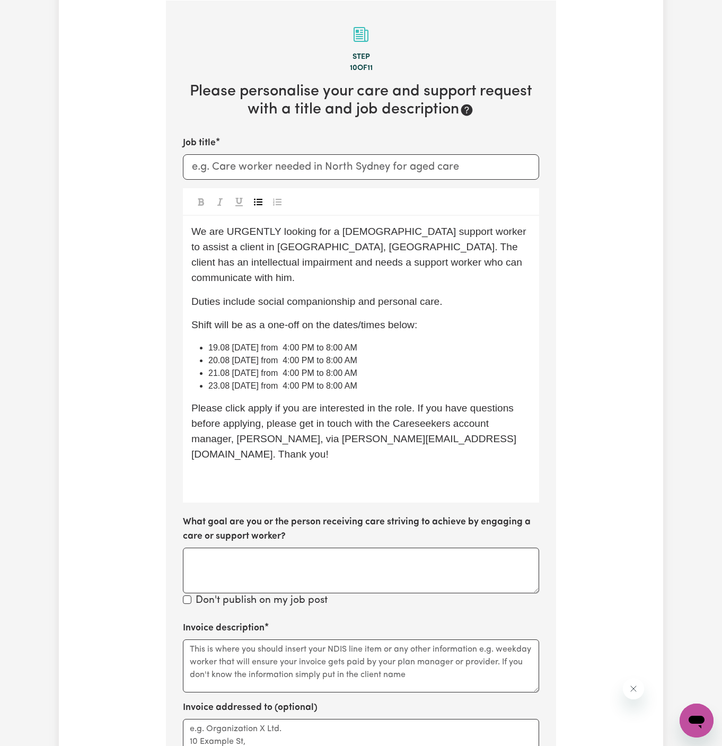
click at [262, 401] on p "Please click apply if you are interested in the role. If you have questions bef…" at bounding box center [360, 431] width 339 height 61
click at [262, 470] on p "﻿" at bounding box center [360, 477] width 339 height 15
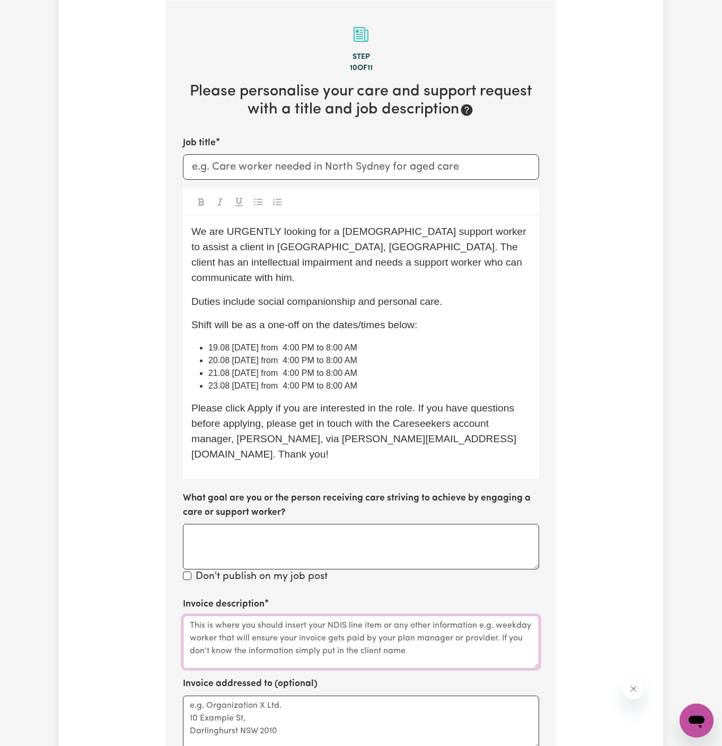
click at [373, 616] on textarea "Invoice description" at bounding box center [361, 642] width 356 height 53
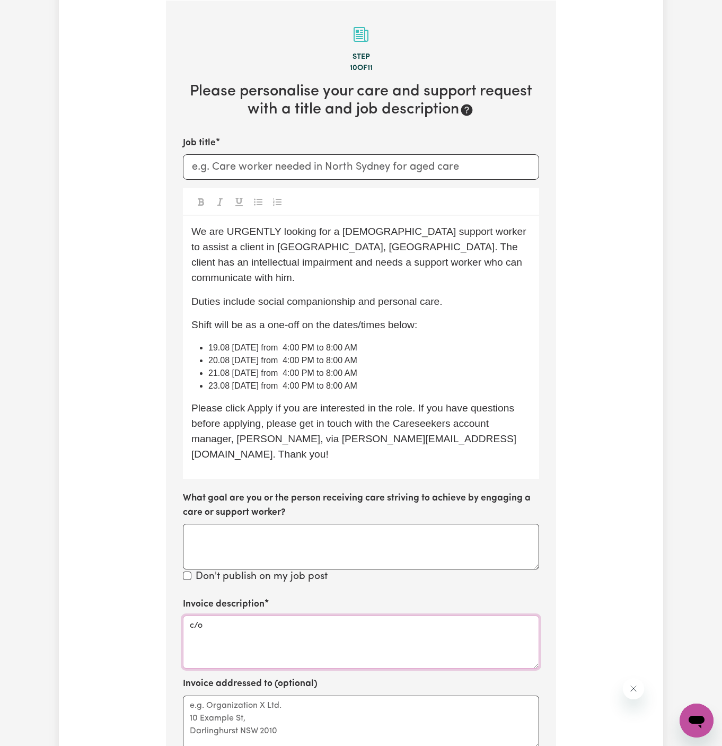
paste textarea "Enabling Hands Support"
type textarea "c/o Enabling Hands Support"
click at [274, 598] on div "Invoice description c/o Enabling Hands Support" at bounding box center [361, 633] width 356 height 71
click at [274, 616] on textarea "c/o Enabling Hands Support" at bounding box center [361, 642] width 356 height 53
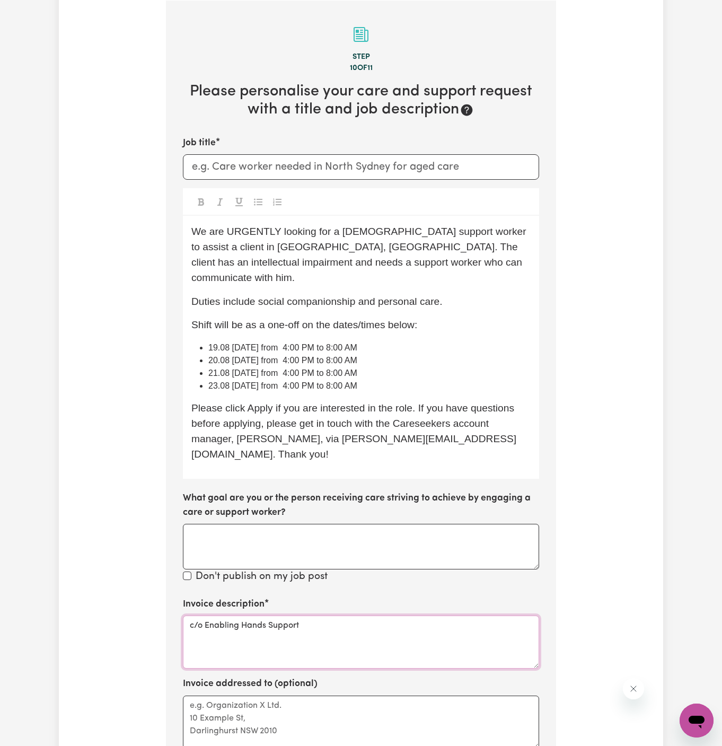
click at [274, 616] on textarea "c/o Enabling Hands Support" at bounding box center [361, 642] width 356 height 53
click at [275, 696] on textarea "Invoice addressed to (optional)" at bounding box center [361, 722] width 356 height 53
paste textarea "c/o Enabling Hands Support"
type textarea "c/o Enabling Hands Support"
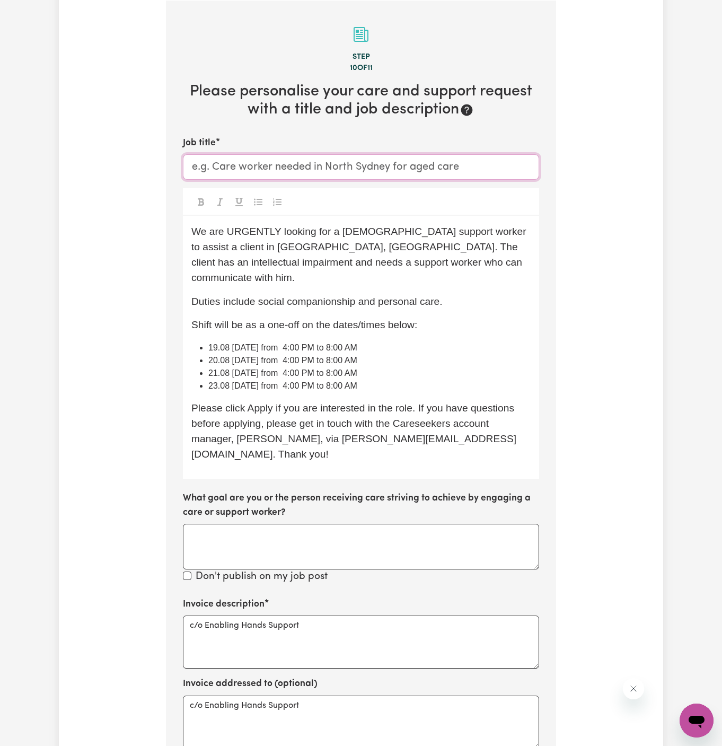
click at [285, 170] on input "Job title" at bounding box center [361, 166] width 356 height 25
click at [336, 256] on span "We are URGENTLY looking for a female support worker to assist a client in Caboo…" at bounding box center [360, 254] width 338 height 57
drag, startPoint x: 266, startPoint y: 245, endPoint x: 180, endPoint y: 250, distance: 86.1
click at [180, 250] on section "Step 10 of 11 Please personalise your care and support request with a title and…" at bounding box center [361, 459] width 390 height 916
copy span "Caboolture, QLD"
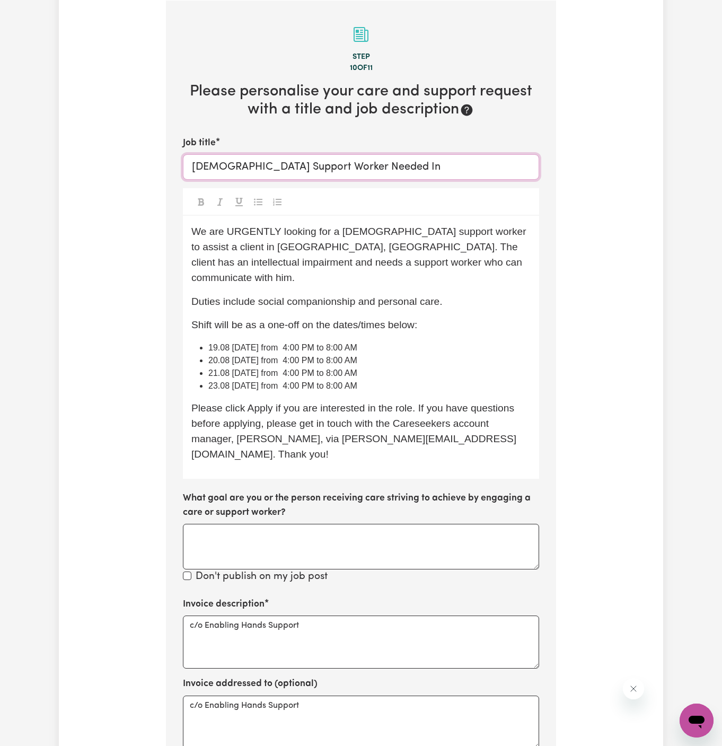
click at [418, 155] on input "Female Support Worker Needed In" at bounding box center [361, 166] width 356 height 25
click at [412, 169] on input "Female Support Worker Needed In" at bounding box center [361, 166] width 356 height 25
paste input "Caboolture, QLD"
type input "Female Support Worker Needed In Caboolture, QLD"
click at [382, 319] on span "Shift will be as a one-off on the dates/times below:" at bounding box center [304, 324] width 226 height 11
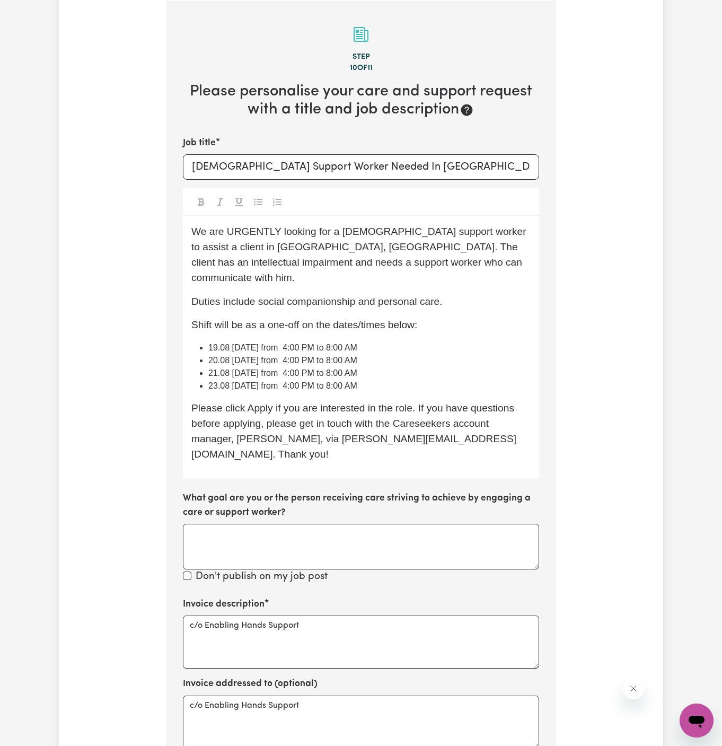
scroll to position [334, 0]
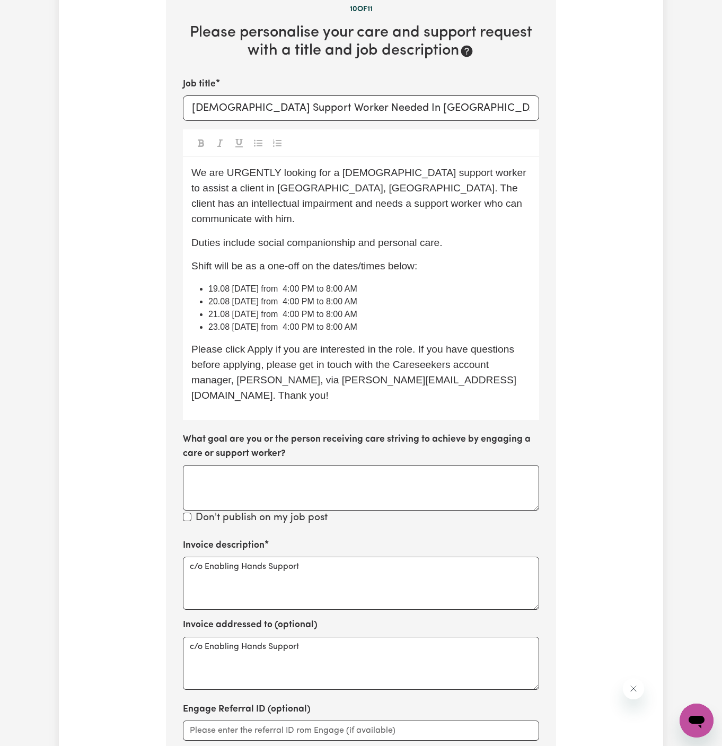
click at [383, 283] on li "19.08 Tuesday from 4:00 PM to 8:00 AM" at bounding box center [369, 289] width 322 height 13
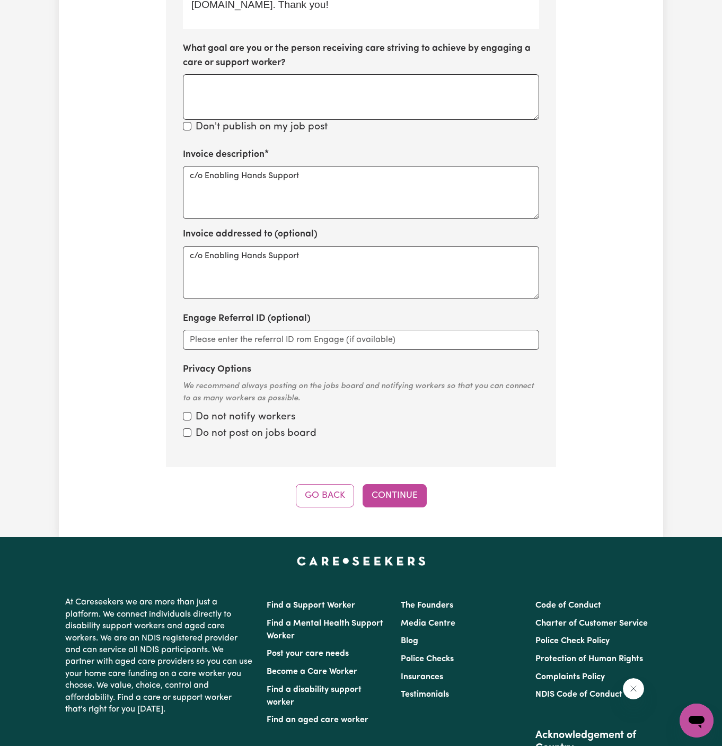
scroll to position [797, 0]
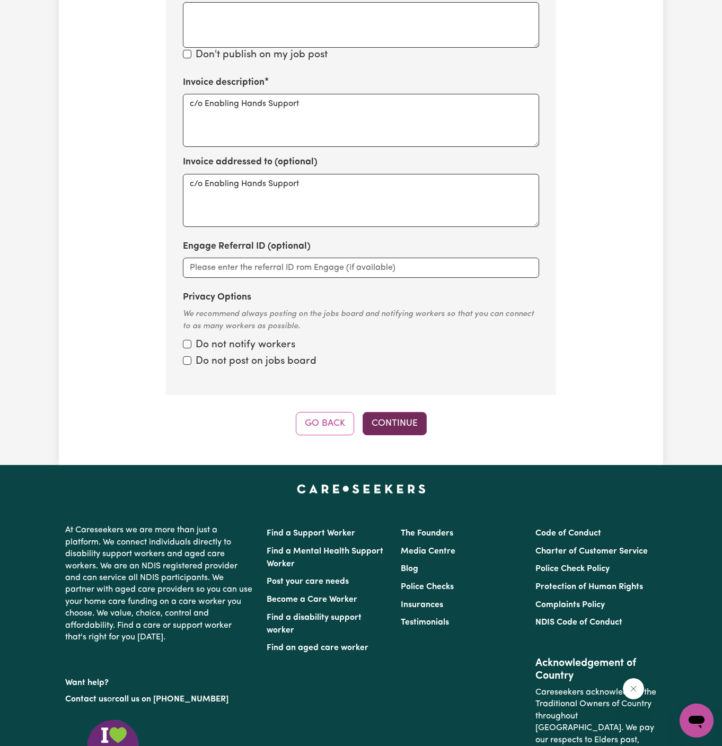
click at [400, 412] on button "Continue" at bounding box center [395, 423] width 64 height 23
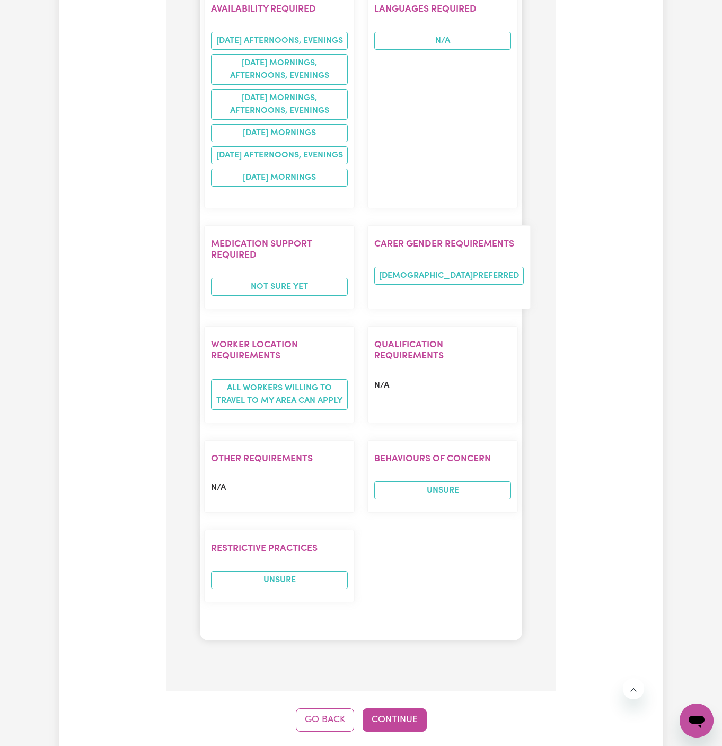
scroll to position [1232, 0]
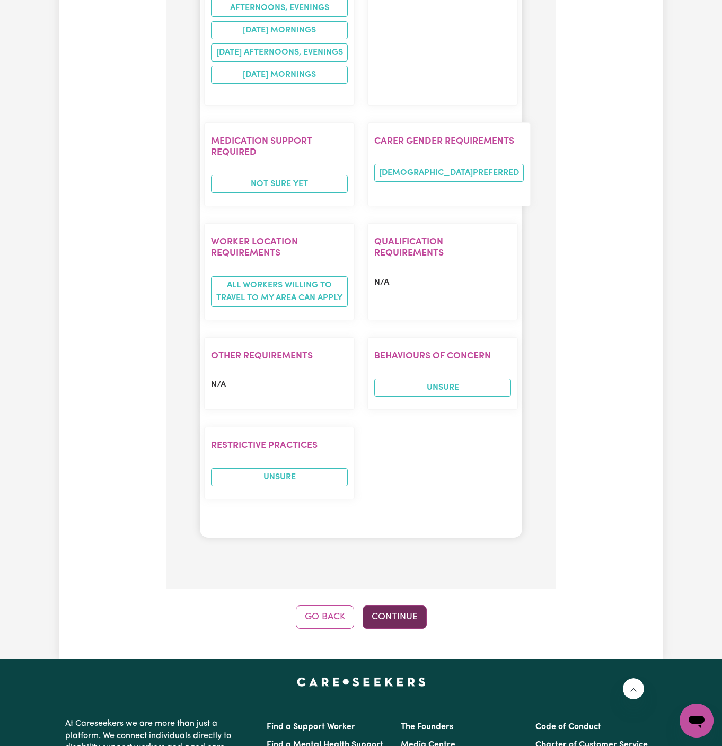
click at [409, 605] on button "Continue" at bounding box center [395, 616] width 64 height 23
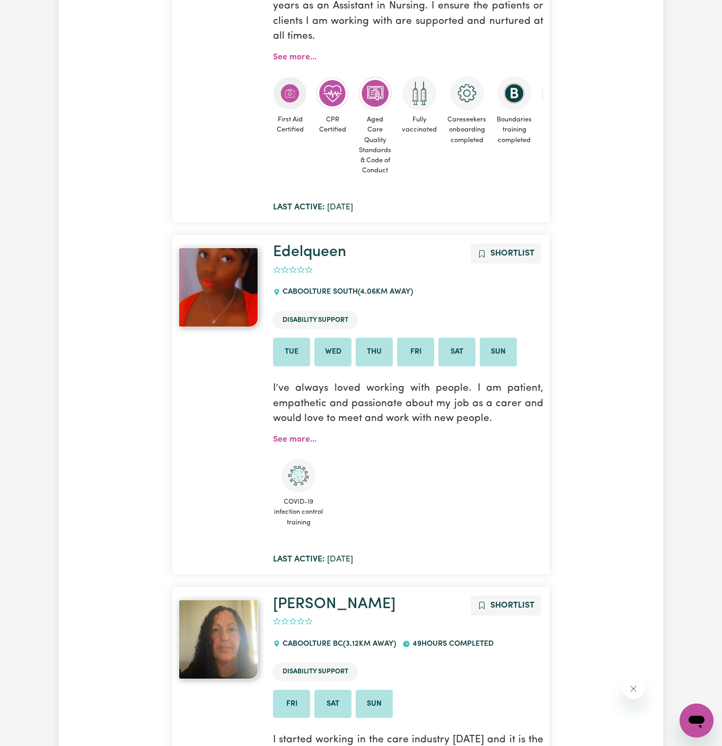
scroll to position [1109, 0]
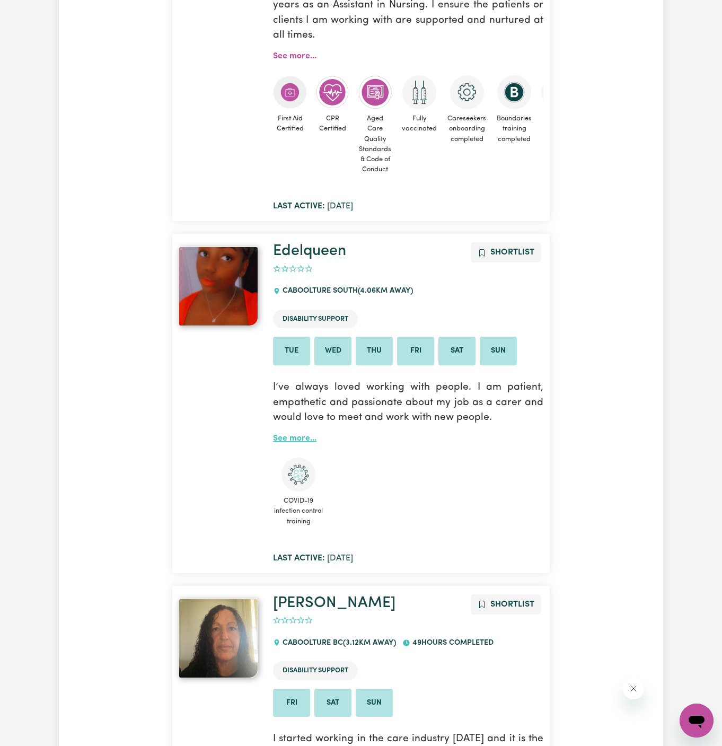
click at [298, 438] on link "See more..." at bounding box center [294, 438] width 43 height 8
drag, startPoint x: 354, startPoint y: 252, endPoint x: 271, endPoint y: 251, distance: 82.2
click at [271, 251] on div "Edelqueen Shortlist 0 CABOOLTURE SOUTH ( 4.06 km away) Disability Support Tue W…" at bounding box center [408, 403] width 283 height 322
copy link "Edelqueen"
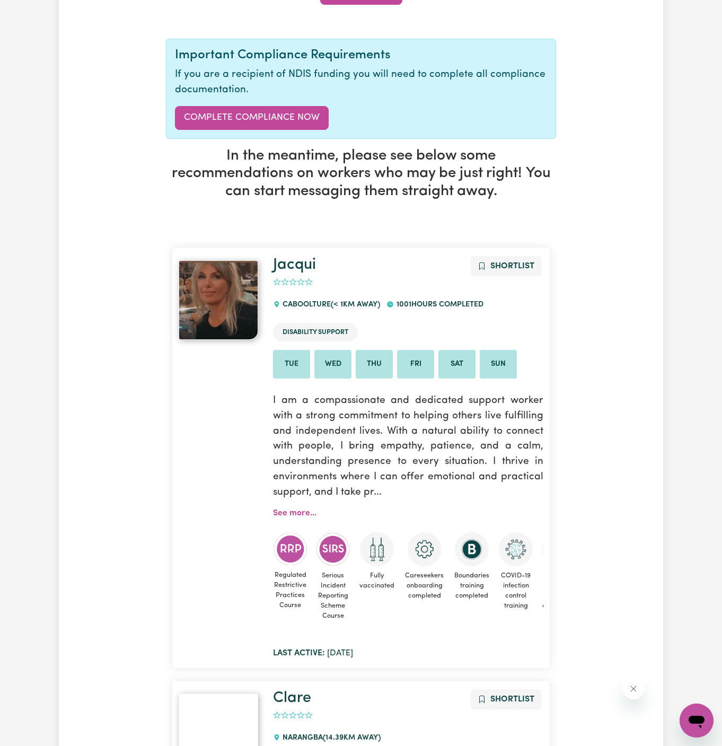
scroll to position [0, 0]
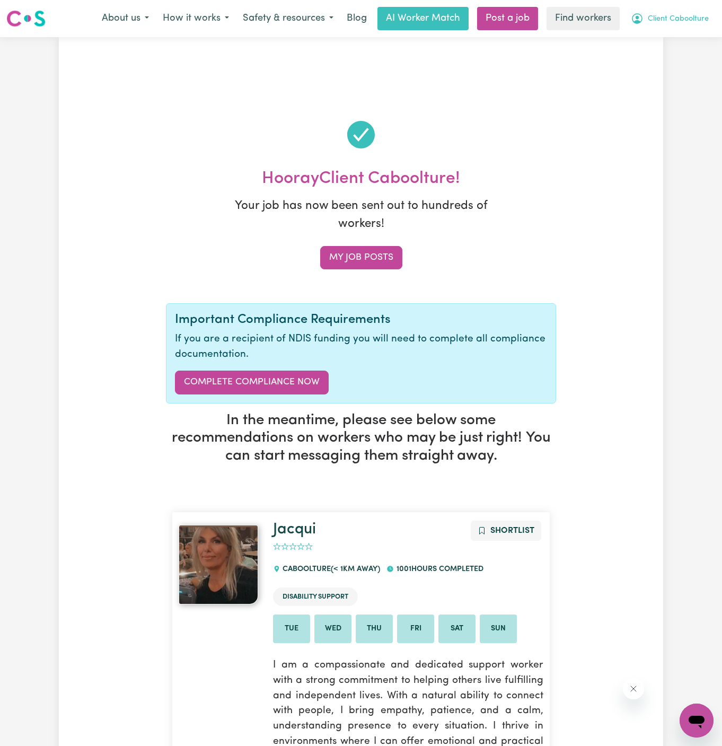
click at [688, 25] on button "Client Caboolture" at bounding box center [670, 18] width 92 height 22
click at [686, 38] on link "My Dashboard" at bounding box center [673, 41] width 84 height 20
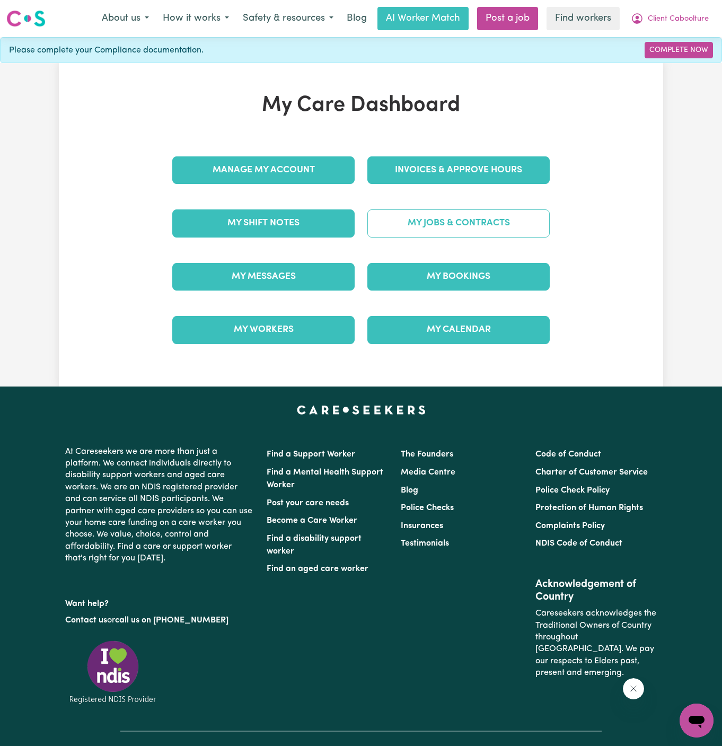
click at [464, 227] on link "My Jobs & Contracts" at bounding box center [458, 223] width 182 height 28
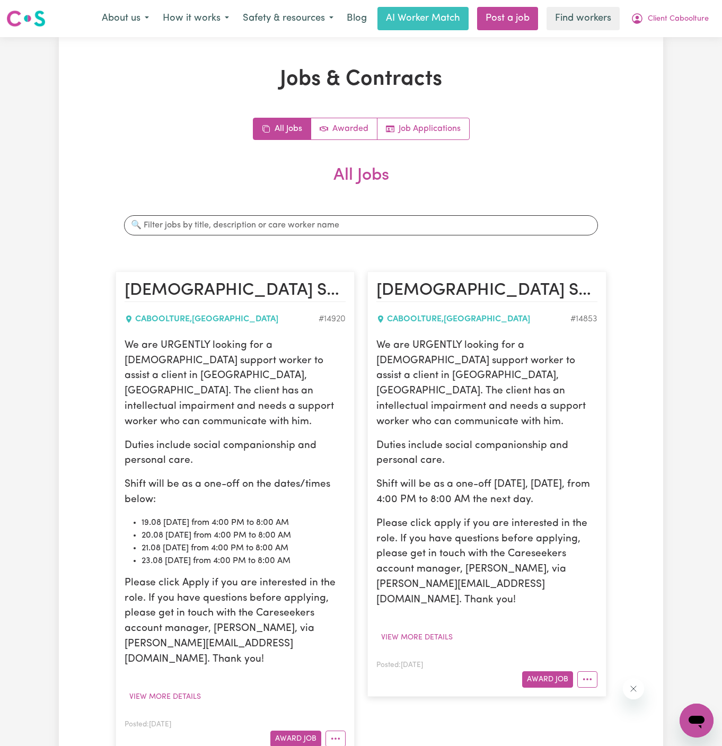
click at [180, 370] on p "We are URGENTLY looking for a female support worker to assist a client in Caboo…" at bounding box center [235, 384] width 221 height 92
drag, startPoint x: 124, startPoint y: 344, endPoint x: 323, endPoint y: 546, distance: 283.8
click at [323, 546] on div "We are URGENTLY looking for a female support worker to assist a client in Caboo…" at bounding box center [235, 502] width 221 height 329
copy div "We are URGENTLY looking for a female support worker to assist a client in Caboo…"
click at [602, 639] on article "Female Support Worker Needed In Caboolture, QLD CABOOLTURE , Queensland # 14853…" at bounding box center [486, 483] width 239 height 425
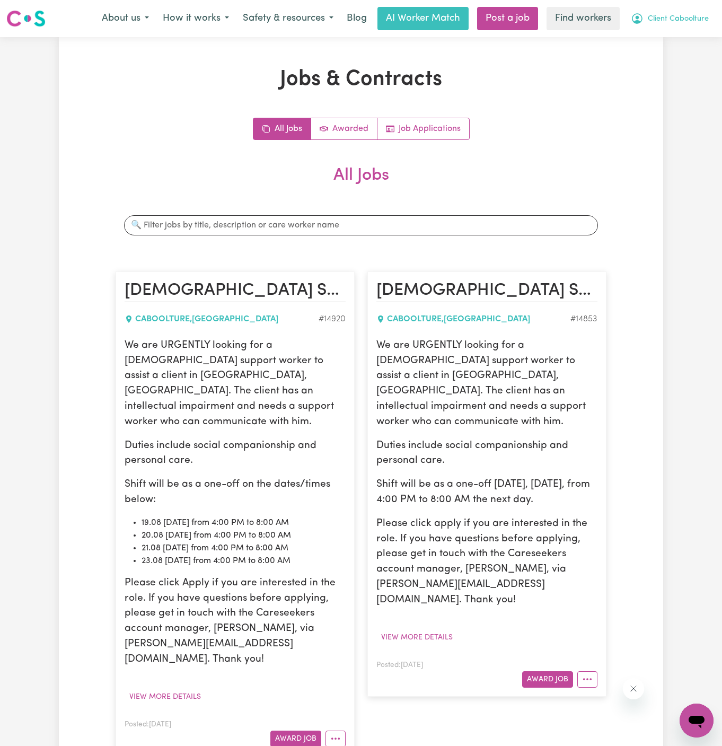
click at [655, 23] on span "Client Caboolture" at bounding box center [678, 19] width 61 height 12
click at [675, 55] on link "Logout" at bounding box center [673, 61] width 84 height 20
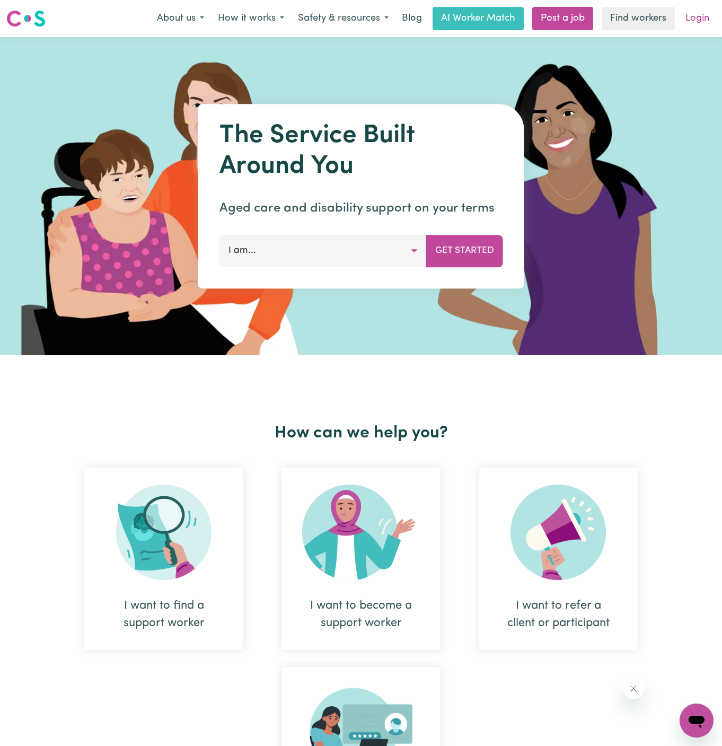
click at [700, 21] on link "Login" at bounding box center [697, 18] width 37 height 23
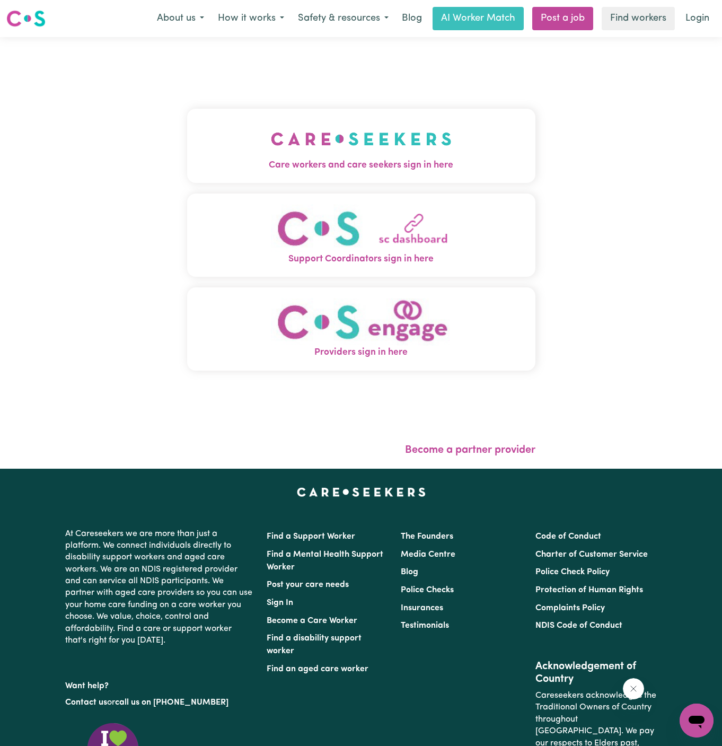
click at [421, 133] on img "Care workers and care seekers sign in here" at bounding box center [361, 138] width 181 height 39
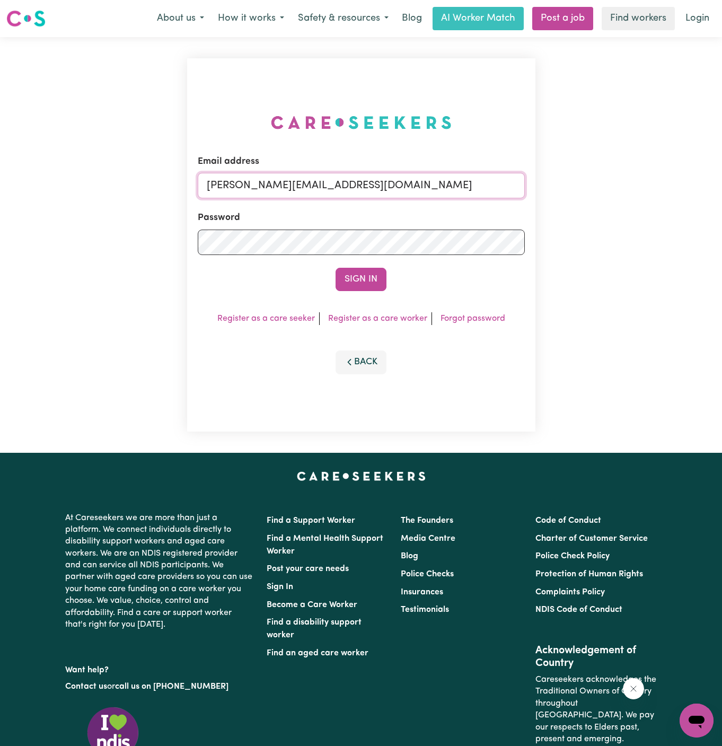
click at [503, 196] on input "dyan@careseekers.com.au" at bounding box center [361, 185] width 327 height 25
drag, startPoint x: 260, startPoint y: 185, endPoint x: 607, endPoint y: 193, distance: 347.4
click at [607, 193] on div "Email address superuser~khushig040704@gmail.com Password Sign In Register as a …" at bounding box center [361, 245] width 722 height 416
type input "superuser~ReneeSimpsonDMC@careseekers.com.au"
click at [380, 278] on button "Sign In" at bounding box center [361, 279] width 51 height 23
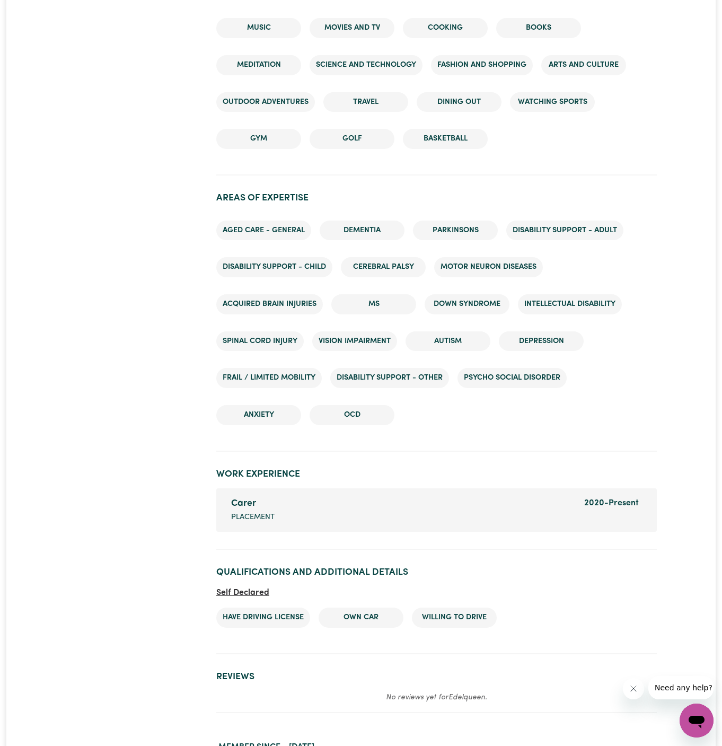
scroll to position [1444, 0]
